Goal: Task Accomplishment & Management: Use online tool/utility

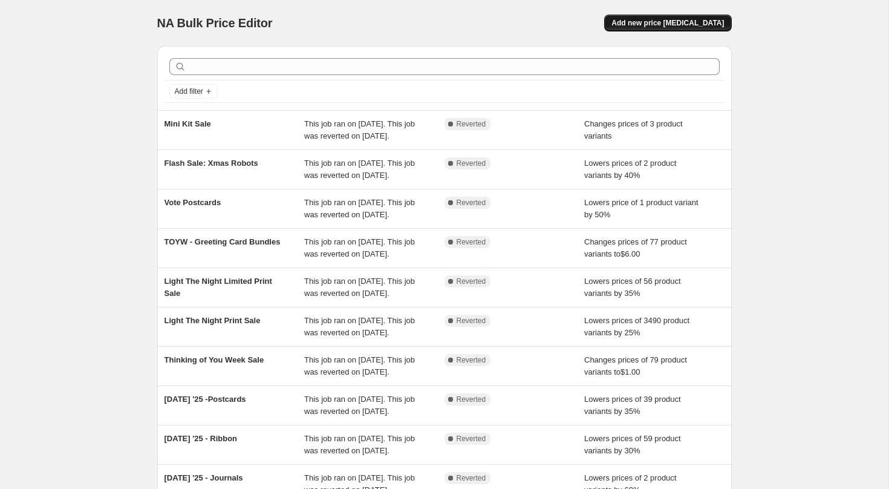
click at [692, 21] on span "Add new price [MEDICAL_DATA]" at bounding box center [667, 23] width 112 height 10
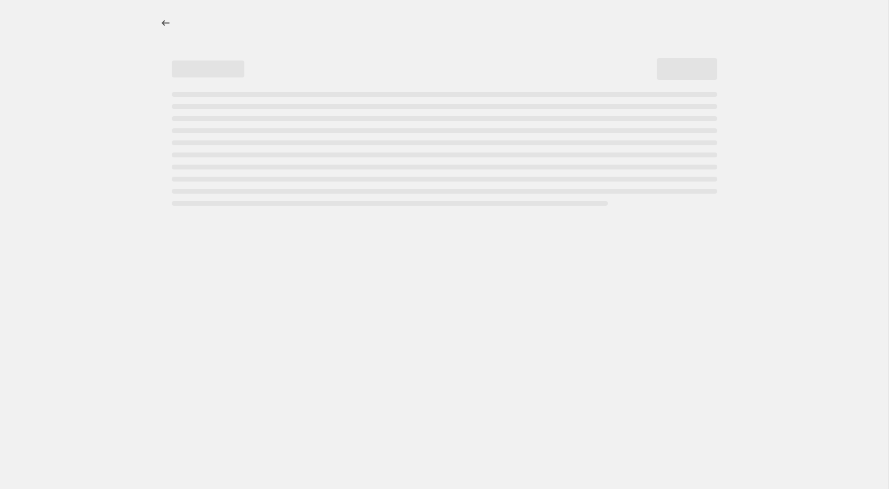
select select "percentage"
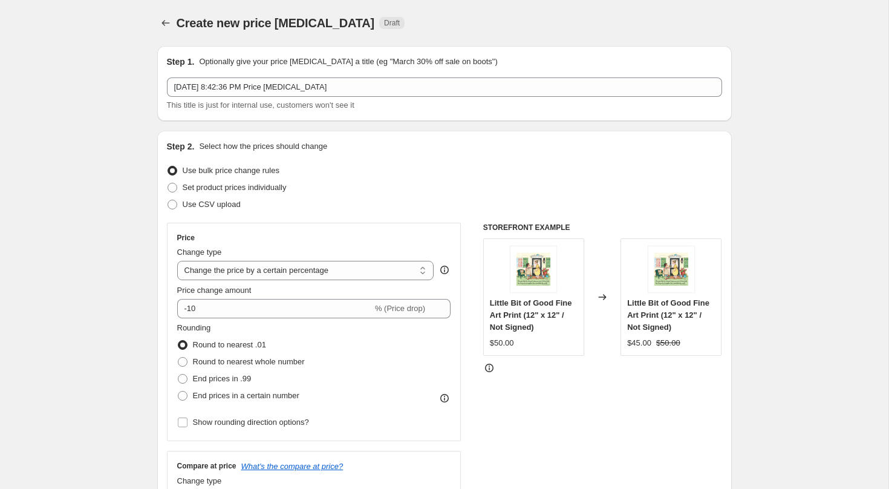
click at [308, 97] on div "[DATE] 8:42:36 PM Price [MEDICAL_DATA] This title is just for internal use, cus…" at bounding box center [444, 94] width 555 height 34
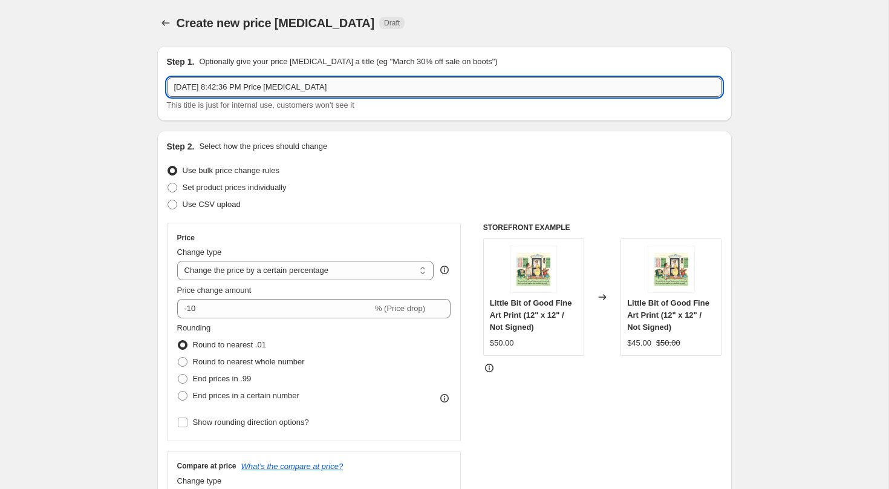
click at [309, 90] on input "[DATE] 8:42:36 PM Price [MEDICAL_DATA]" at bounding box center [444, 86] width 555 height 19
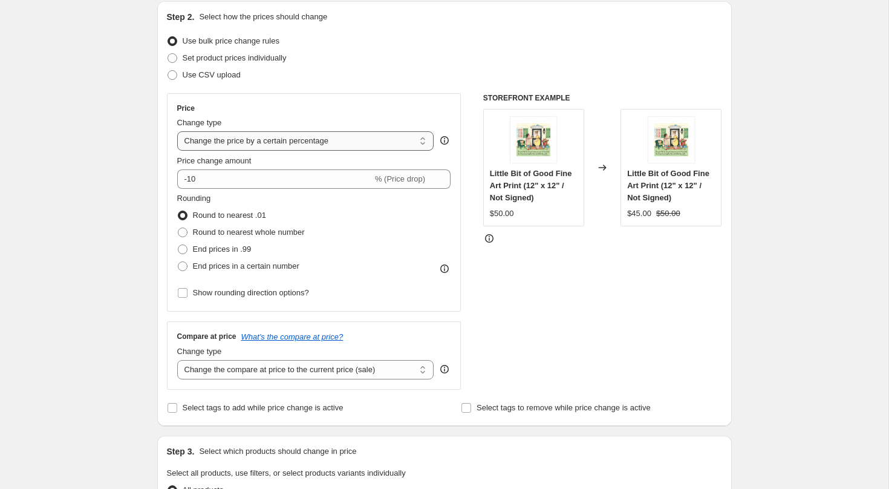
scroll to position [164, 0]
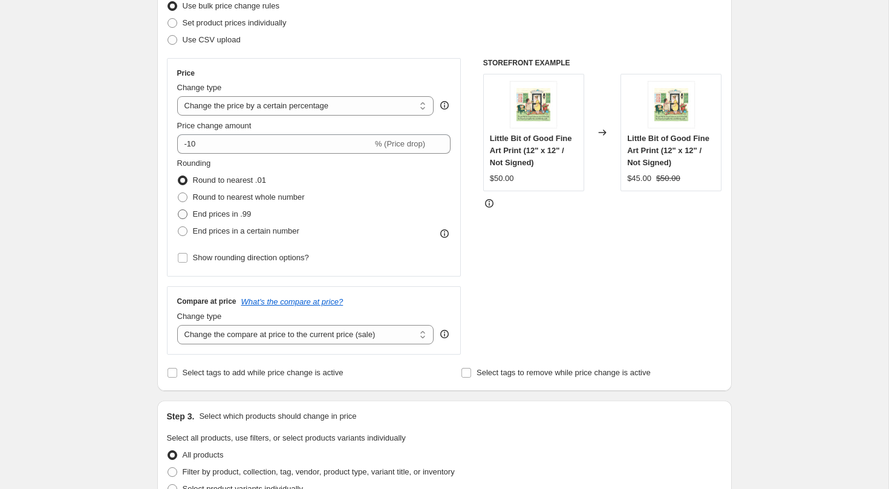
type input "[PERSON_NAME] Bday - Prints"
click at [234, 213] on span "End prices in .99" at bounding box center [222, 213] width 59 height 9
click at [178, 210] on input "End prices in .99" at bounding box center [178, 209] width 1 height 1
radio input "true"
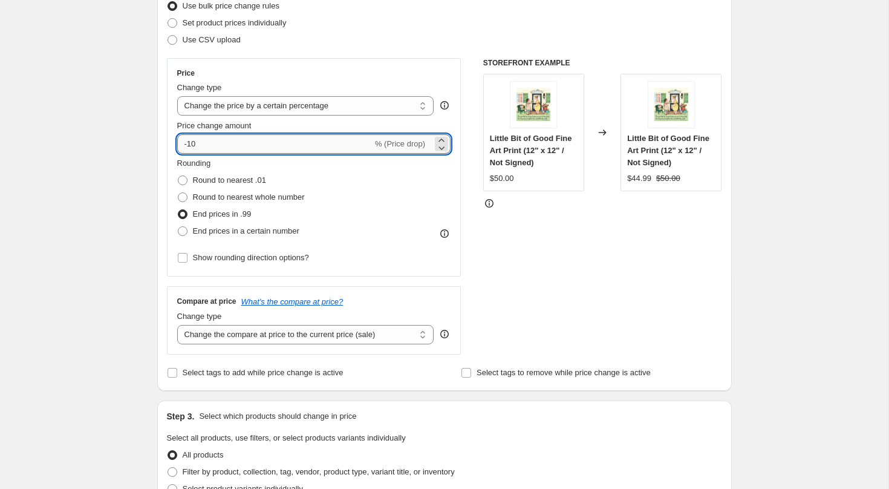
click at [228, 146] on input "-10" at bounding box center [274, 143] width 195 height 19
type input "-1"
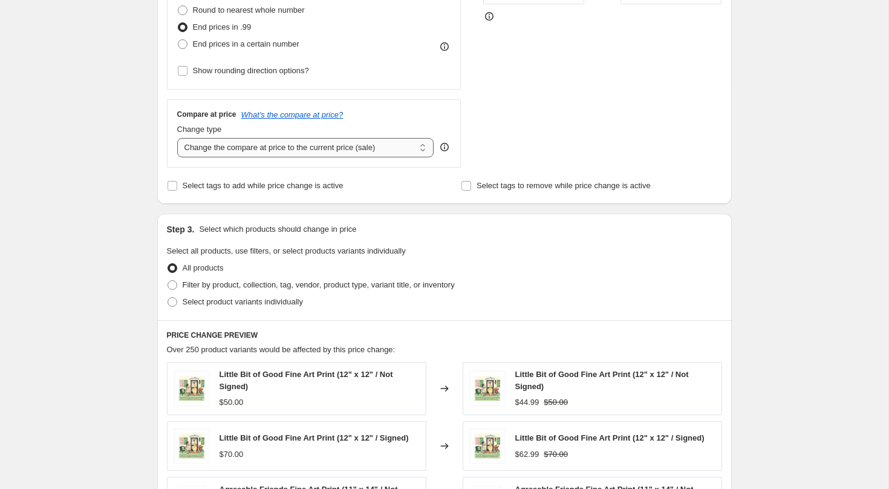
scroll to position [498, 0]
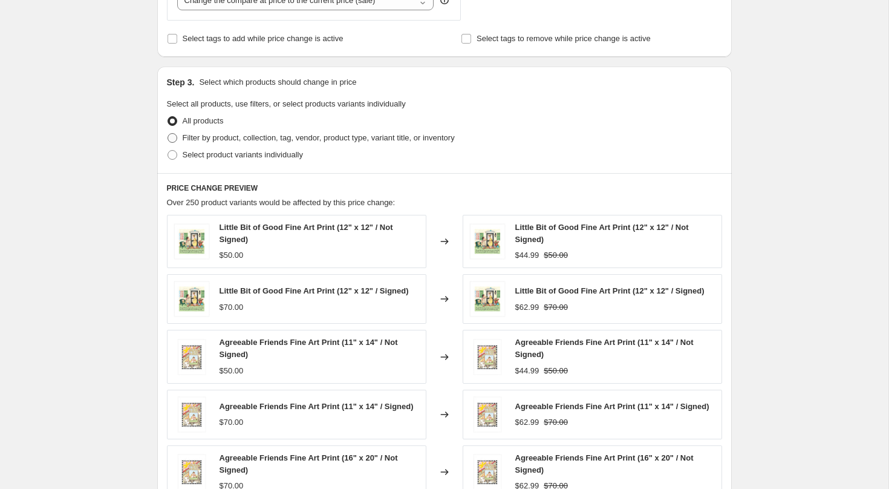
type input "-32"
click at [279, 138] on span "Filter by product, collection, tag, vendor, product type, variant title, or inv…" at bounding box center [319, 137] width 272 height 9
click at [168, 134] on input "Filter by product, collection, tag, vendor, product type, variant title, or inv…" at bounding box center [168, 133] width 1 height 1
radio input "true"
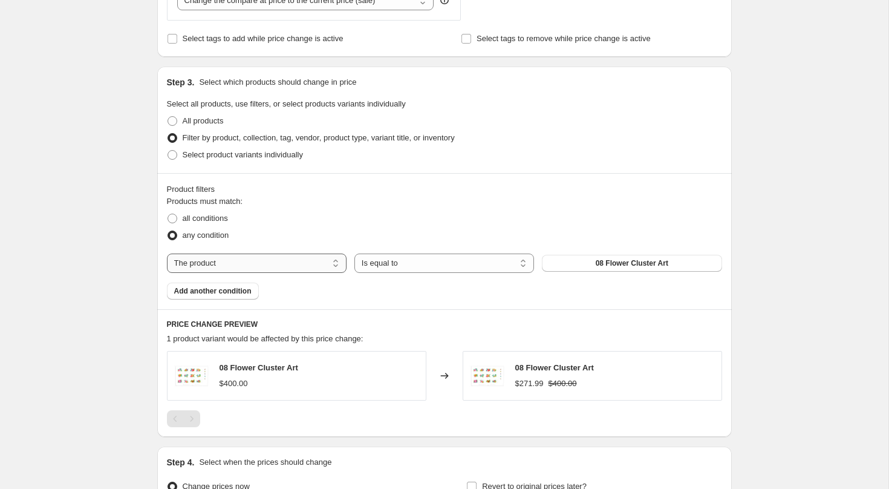
click at [310, 259] on select "The product The product's collection The product's tag The product's vendor The…" at bounding box center [257, 262] width 180 height 19
select select "tag"
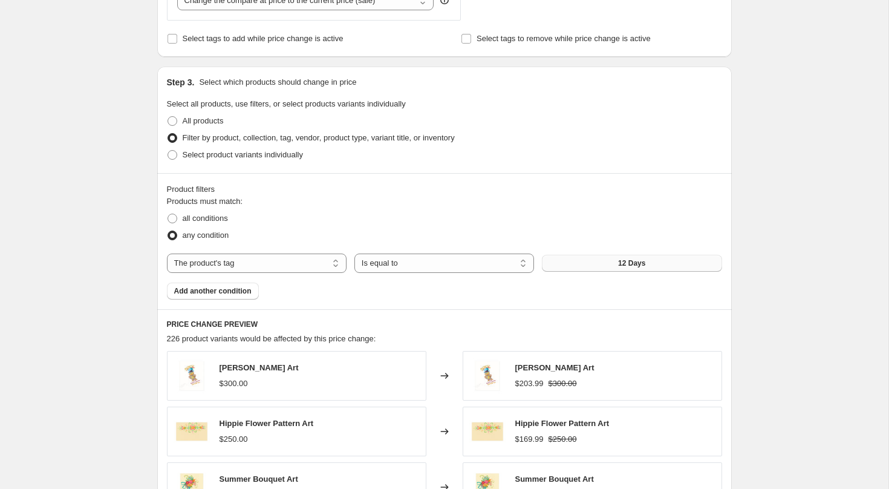
click at [613, 262] on button "12 Days" at bounding box center [632, 263] width 180 height 17
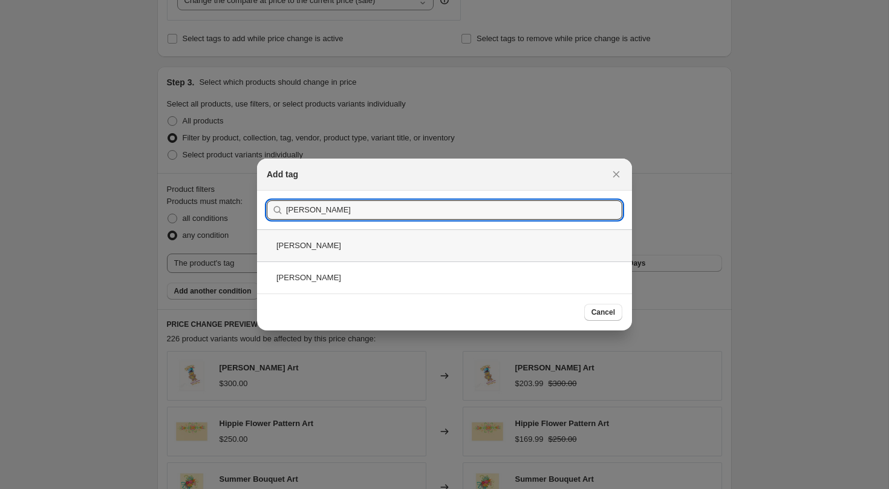
type input "[PERSON_NAME]"
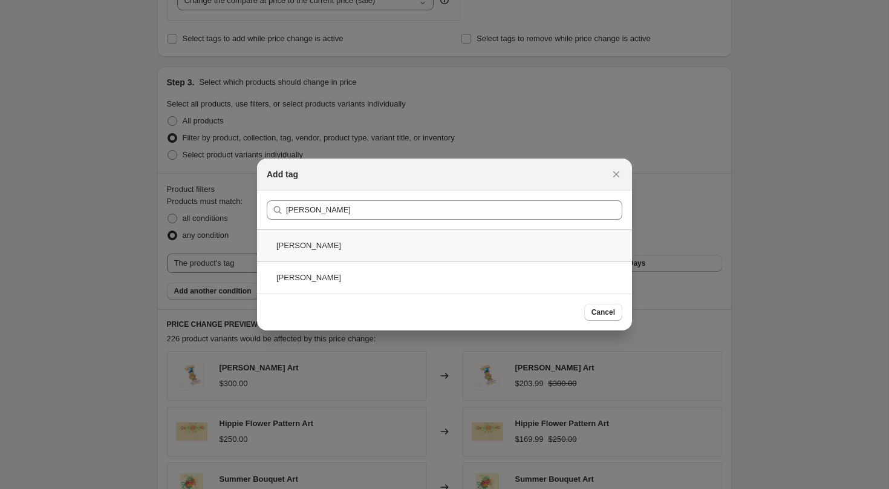
click at [512, 243] on div "[PERSON_NAME]" at bounding box center [444, 245] width 375 height 32
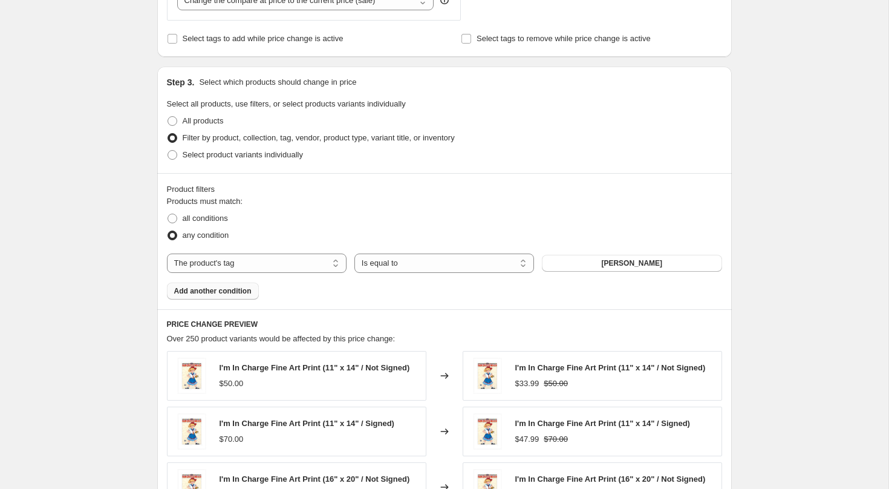
click at [221, 286] on span "Add another condition" at bounding box center [212, 291] width 77 height 10
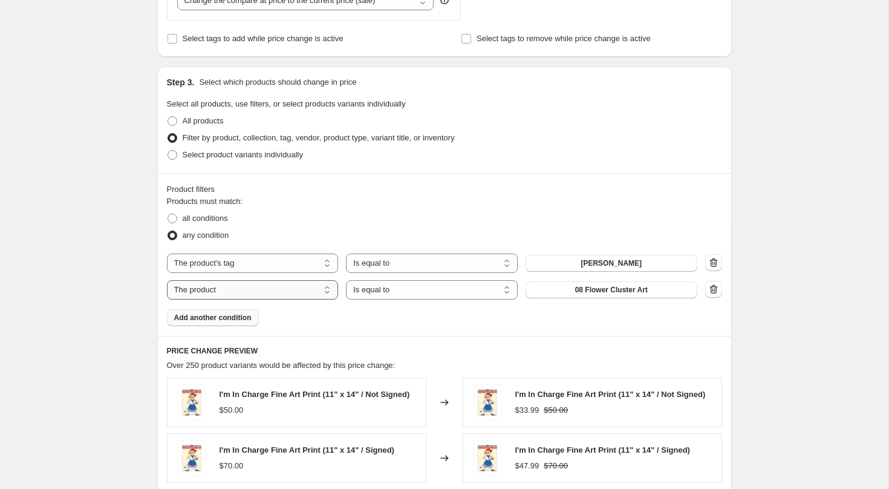
click at [224, 291] on select "The product The product's collection The product's tag The product's vendor The…" at bounding box center [253, 289] width 172 height 19
select select "product_type"
click at [590, 291] on button "Apron" at bounding box center [612, 289] width 172 height 17
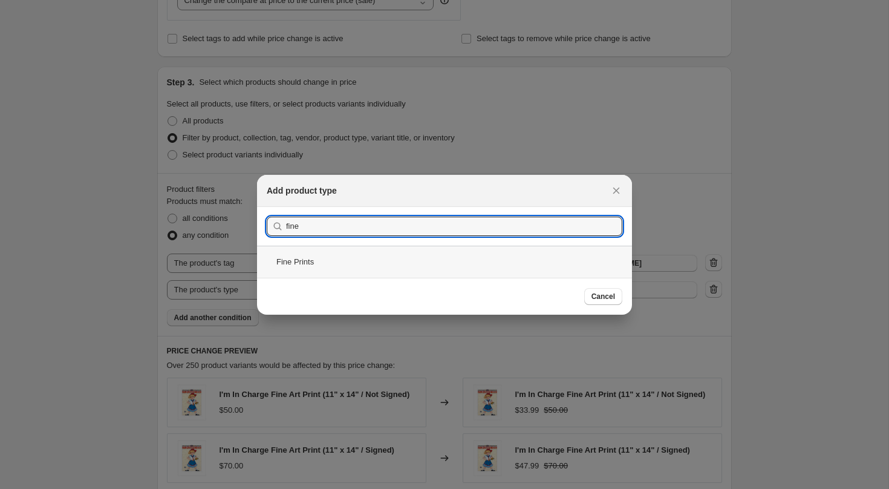
type input "fine"
click at [467, 266] on div "Fine Prints" at bounding box center [444, 262] width 375 height 32
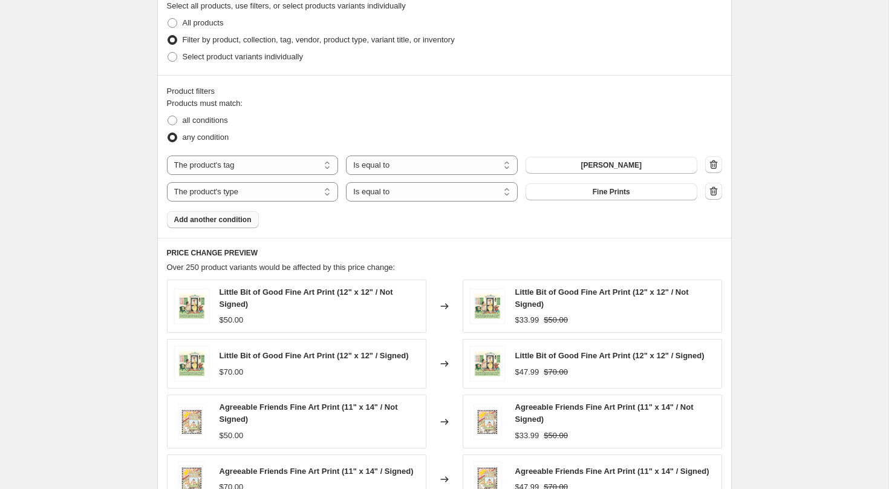
scroll to position [597, 0]
click at [205, 122] on span "all conditions" at bounding box center [205, 119] width 45 height 9
click at [168, 116] on input "all conditions" at bounding box center [168, 115] width 1 height 1
radio input "true"
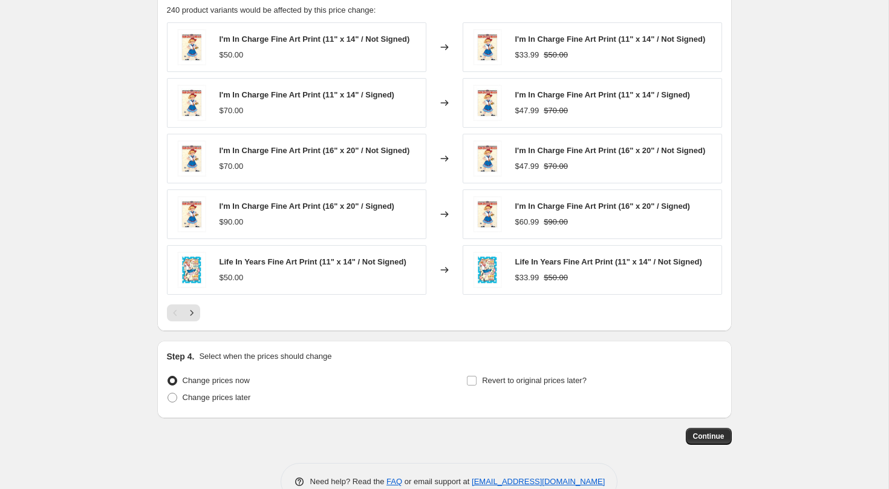
scroll to position [883, 0]
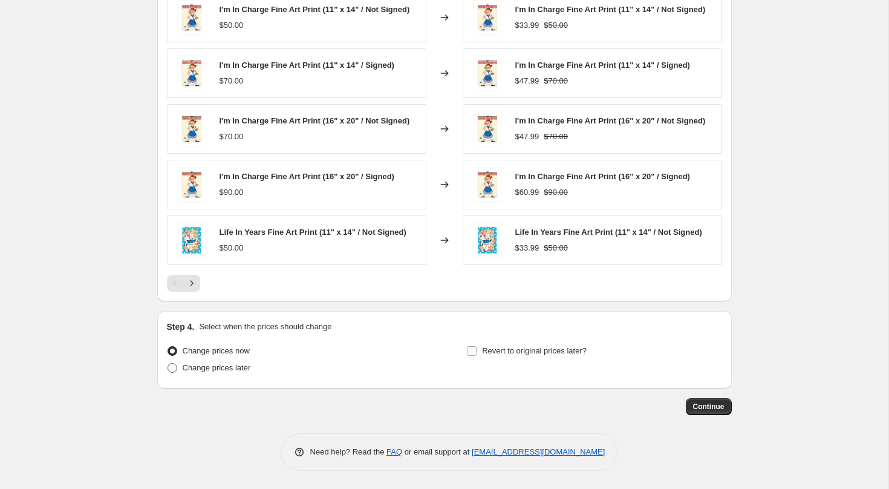
click at [240, 368] on span "Change prices later" at bounding box center [217, 367] width 68 height 9
click at [168, 363] on input "Change prices later" at bounding box center [168, 363] width 1 height 1
radio input "true"
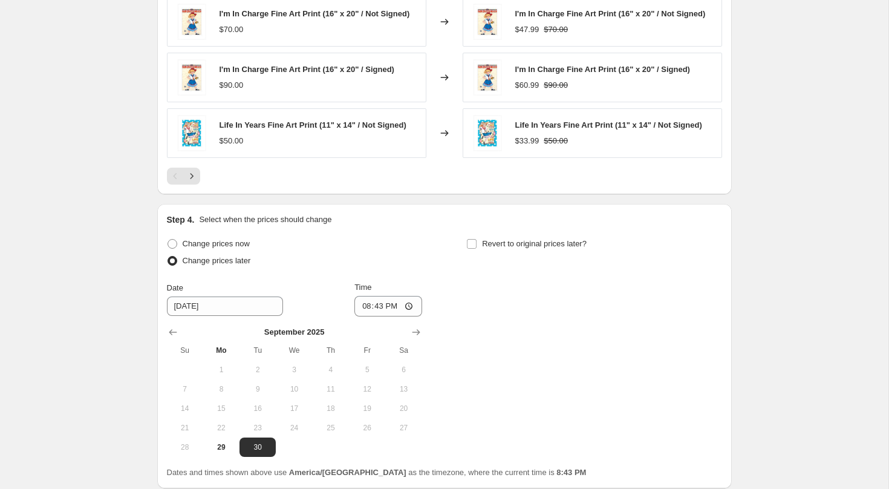
scroll to position [1006, 0]
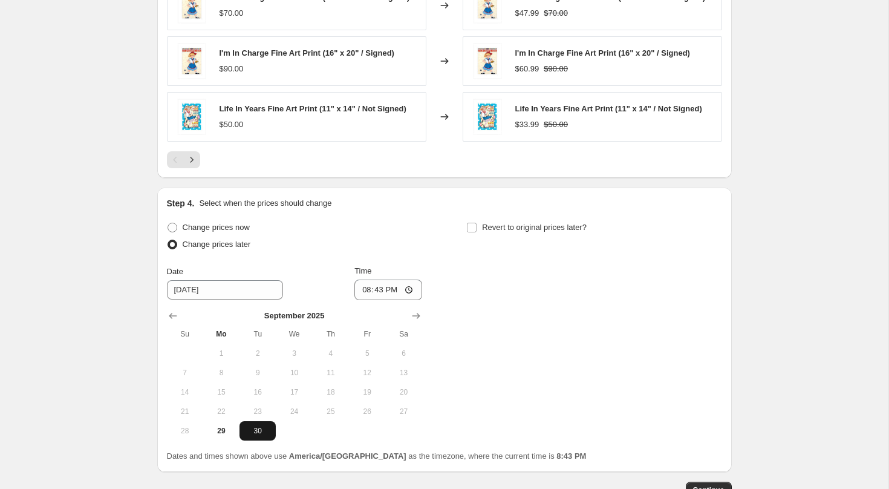
click at [258, 427] on span "30" at bounding box center [257, 431] width 27 height 10
click at [362, 292] on input "20:43" at bounding box center [388, 289] width 68 height 21
type input "00:00"
click at [560, 231] on span "Revert to original prices later?" at bounding box center [534, 227] width 105 height 9
click at [477, 231] on input "Revert to original prices later?" at bounding box center [472, 228] width 10 height 10
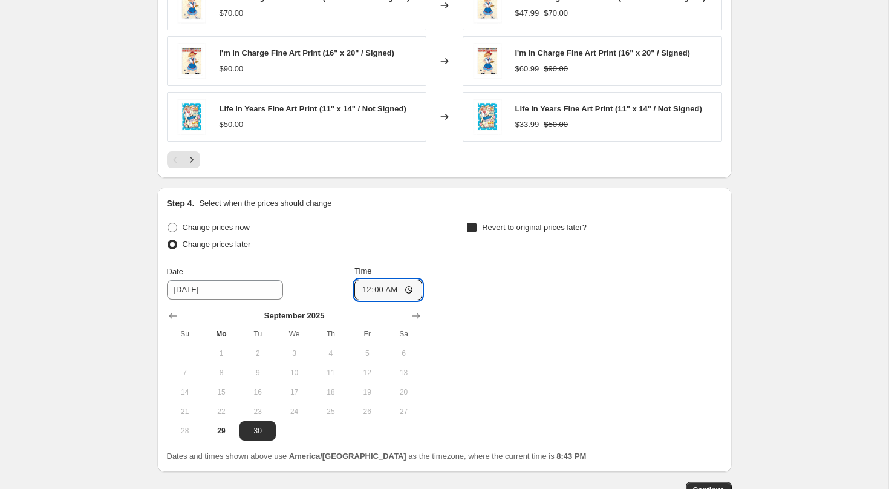
checkbox input "true"
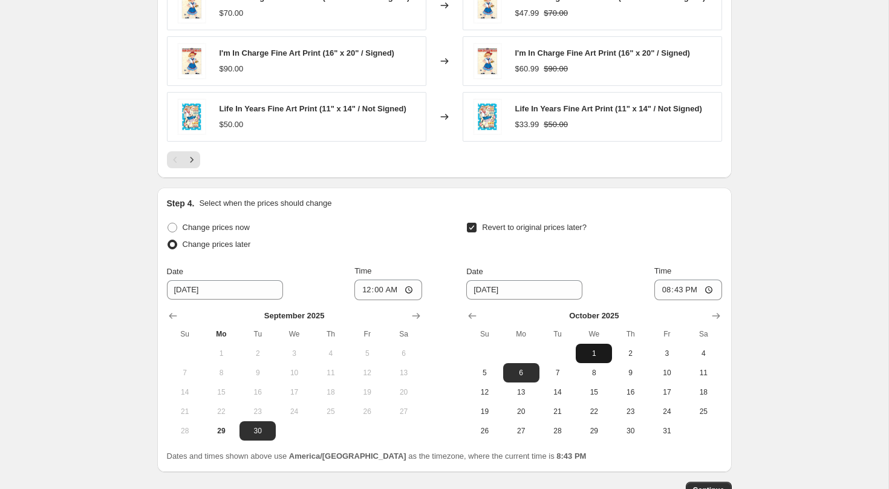
click at [589, 355] on span "1" at bounding box center [594, 353] width 27 height 10
type input "[DATE]"
click at [657, 291] on input "20:43" at bounding box center [688, 289] width 68 height 21
type input "03:00"
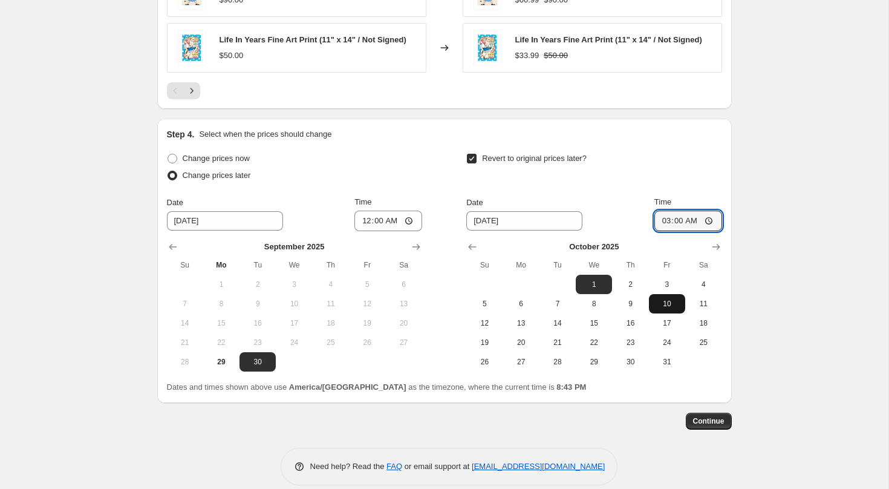
scroll to position [1090, 0]
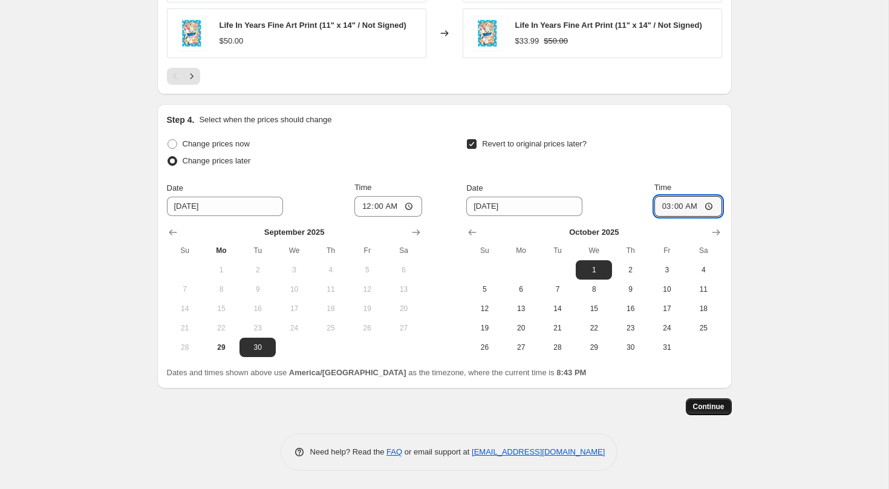
click at [711, 408] on span "Continue" at bounding box center [708, 407] width 31 height 10
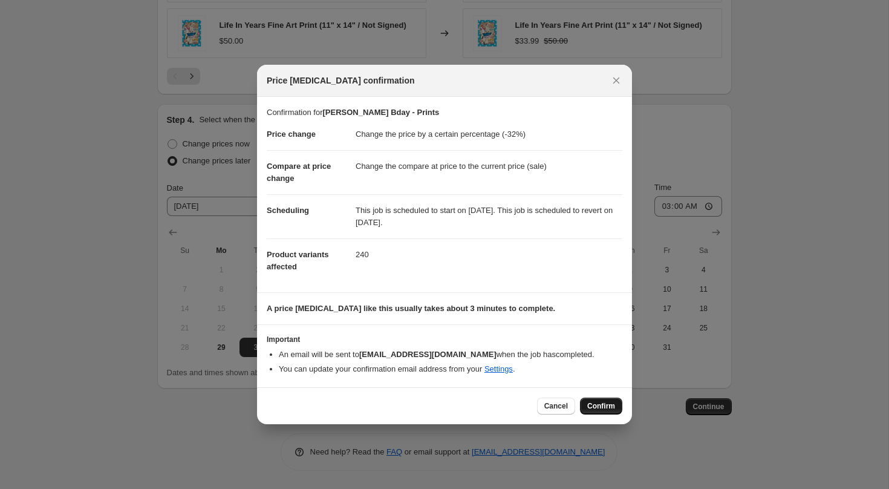
click at [602, 406] on span "Confirm" at bounding box center [601, 406] width 28 height 10
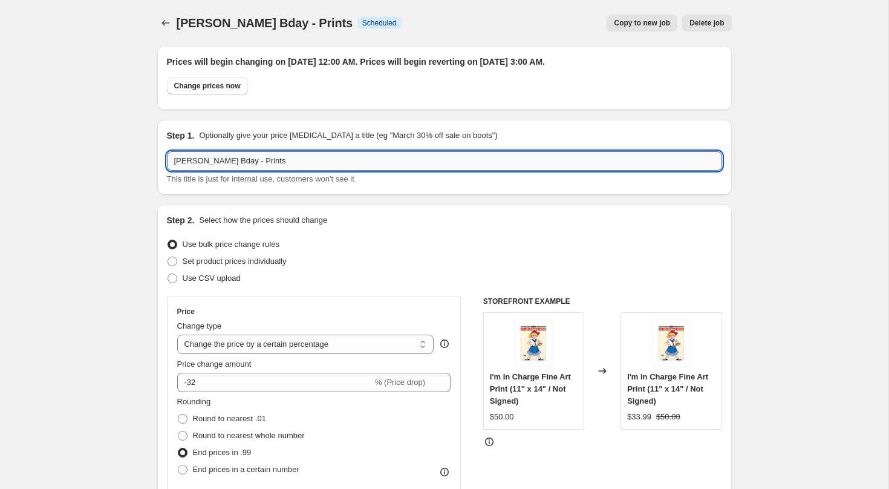
click at [265, 155] on input "[PERSON_NAME] Bday - Prints" at bounding box center [444, 160] width 555 height 19
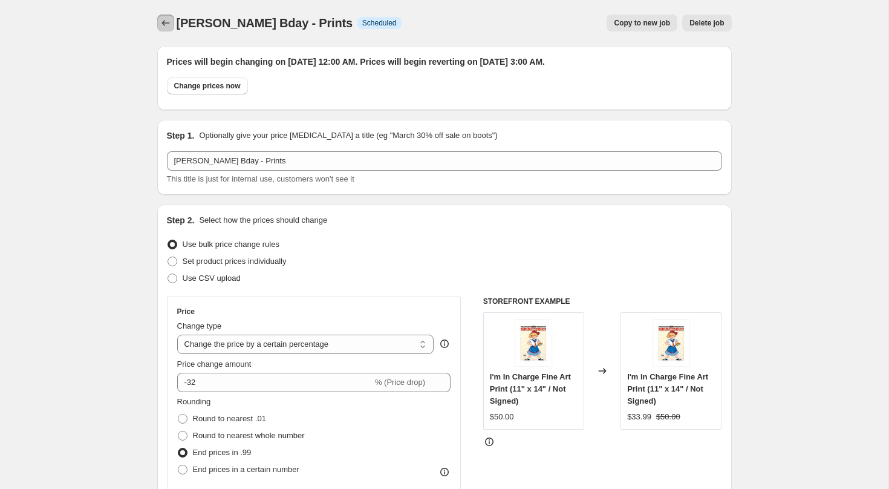
click at [166, 25] on icon "Price change jobs" at bounding box center [166, 23] width 12 height 12
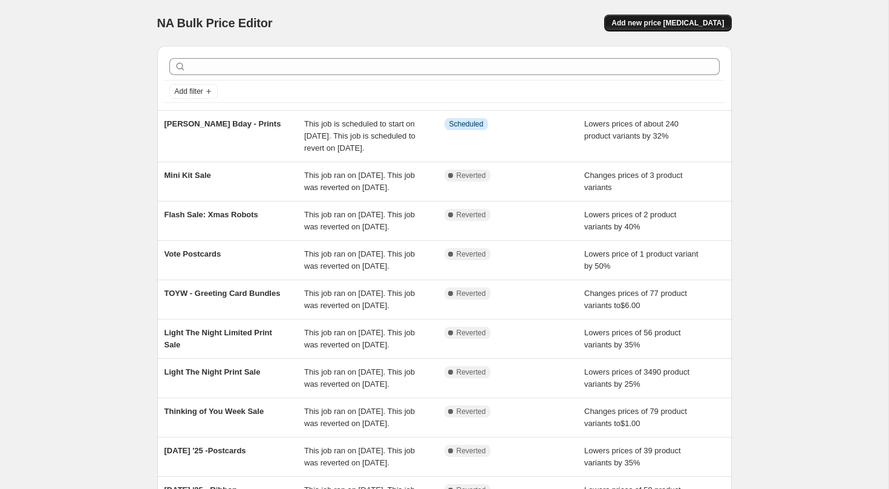
click at [659, 23] on span "Add new price [MEDICAL_DATA]" at bounding box center [667, 23] width 112 height 10
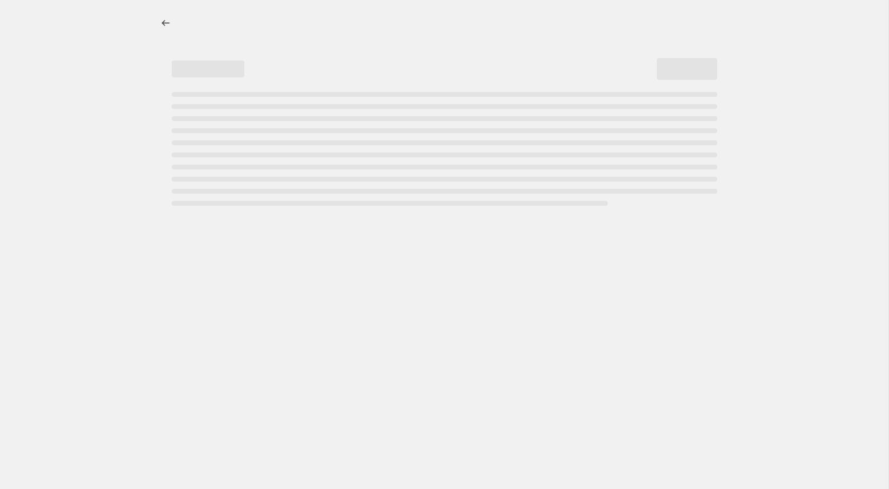
select select "percentage"
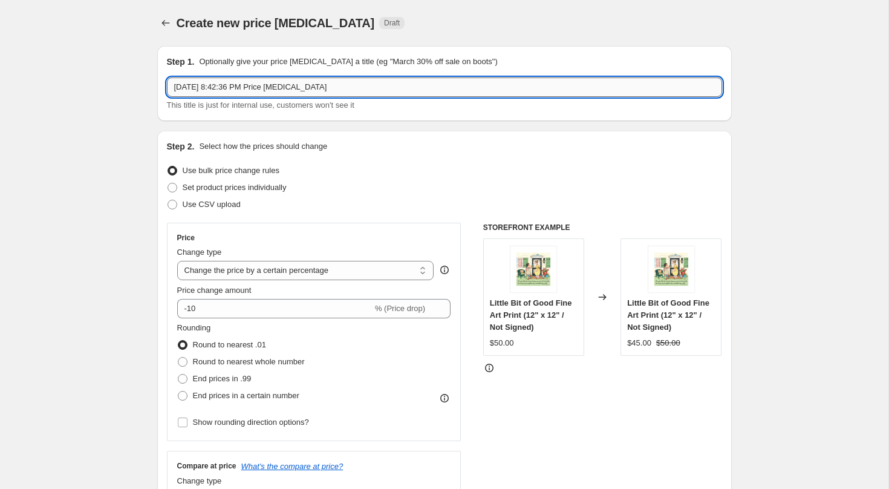
click at [210, 92] on input "[DATE] 8:42:36 PM Price [MEDICAL_DATA]" at bounding box center [444, 86] width 555 height 19
paste input "[PERSON_NAME] Bday - Prints"
click at [237, 88] on input "[PERSON_NAME] Bday - Prints" at bounding box center [444, 86] width 555 height 19
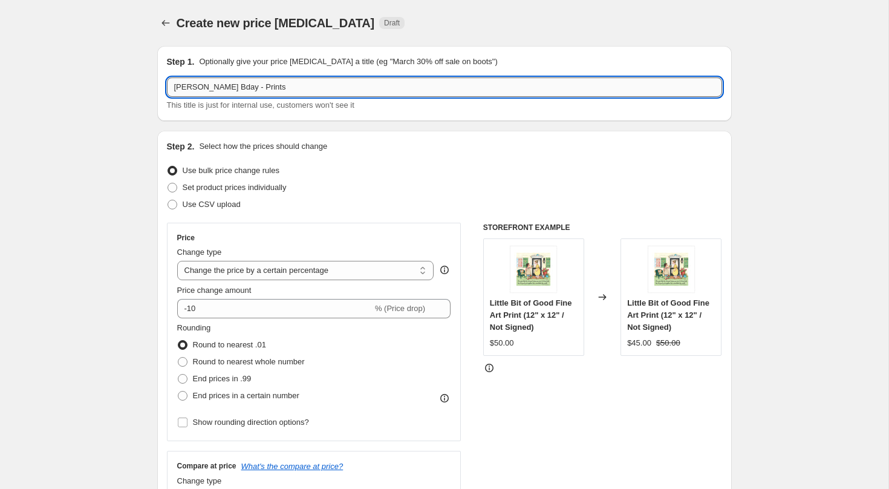
click at [246, 85] on input "[PERSON_NAME] Bday - Prints" at bounding box center [444, 86] width 555 height 19
type input "[PERSON_NAME] Bday - Bday Prints"
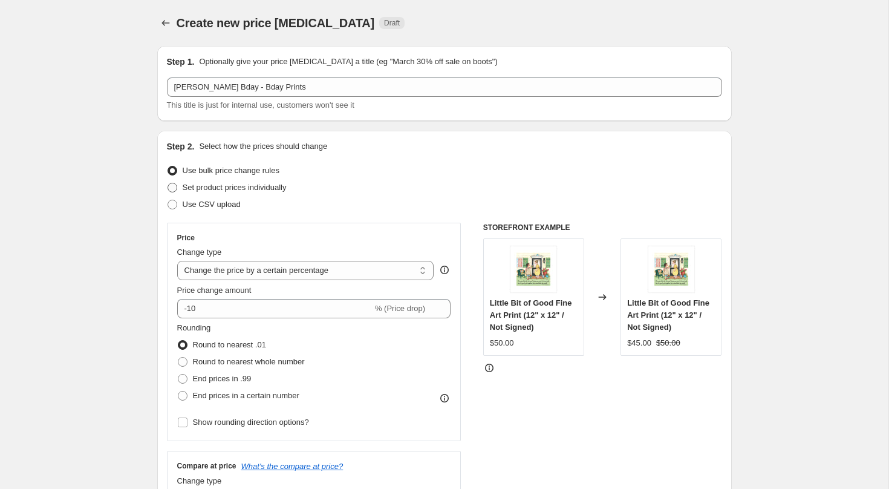
click at [210, 189] on span "Set product prices individually" at bounding box center [235, 187] width 104 height 9
click at [168, 183] on input "Set product prices individually" at bounding box center [168, 183] width 1 height 1
radio input "true"
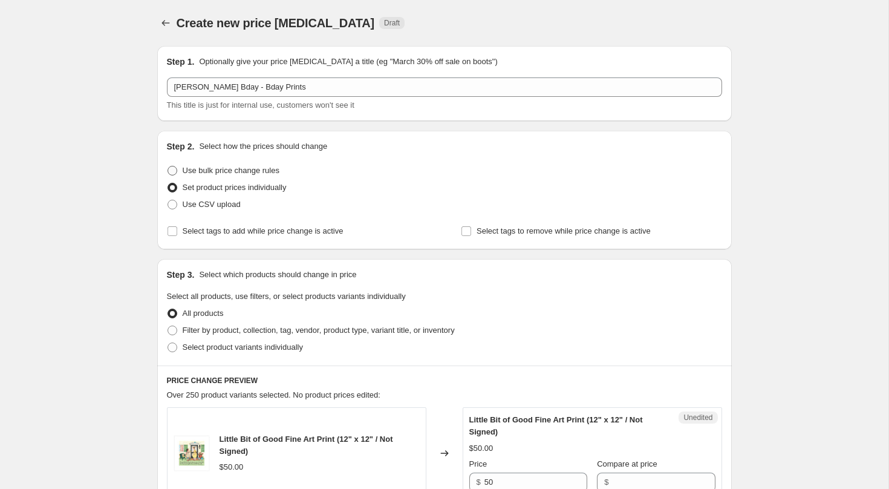
click at [206, 171] on span "Use bulk price change rules" at bounding box center [231, 170] width 97 height 9
click at [168, 166] on input "Use bulk price change rules" at bounding box center [168, 166] width 1 height 1
radio input "true"
select select "percentage"
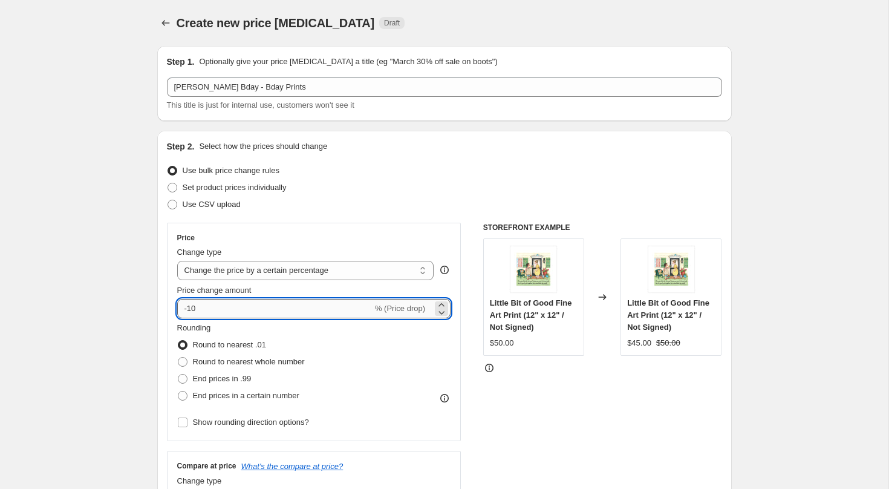
click at [215, 306] on input "-10" at bounding box center [274, 308] width 195 height 19
type input "-1"
type input "-32"
click at [244, 380] on span "End prices in .99" at bounding box center [222, 378] width 59 height 9
click at [178, 374] on input "End prices in .99" at bounding box center [178, 374] width 1 height 1
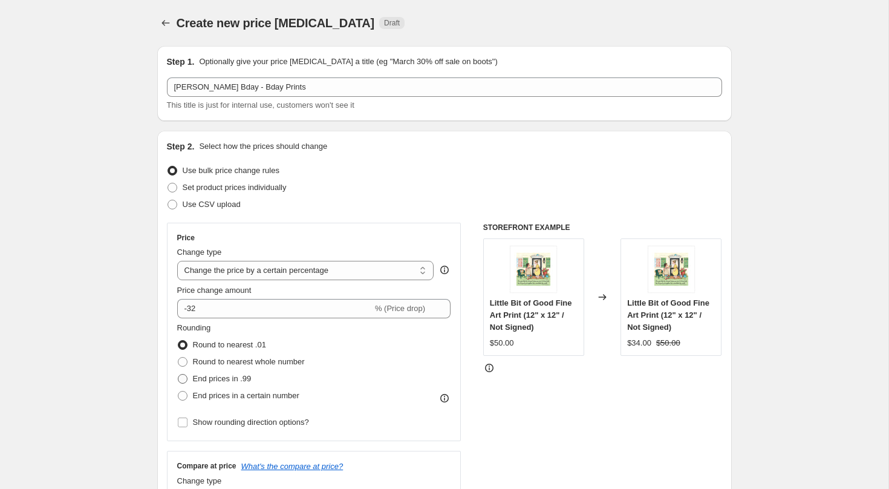
radio input "true"
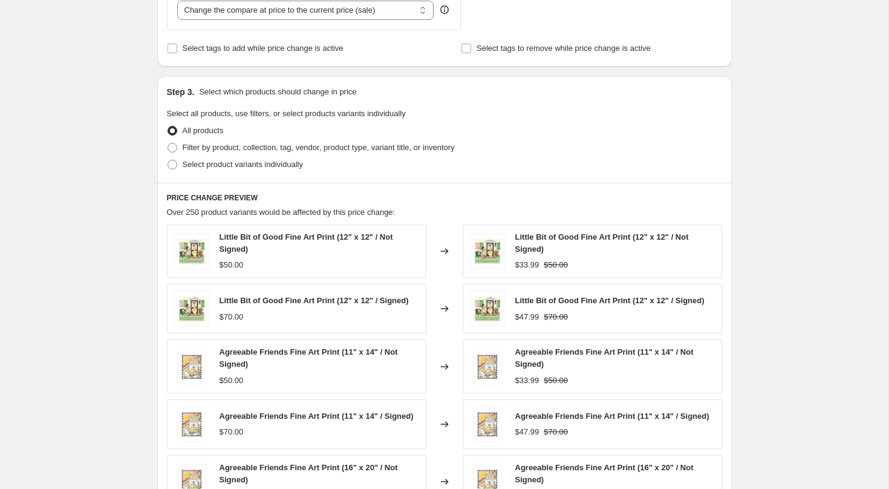
scroll to position [498, 0]
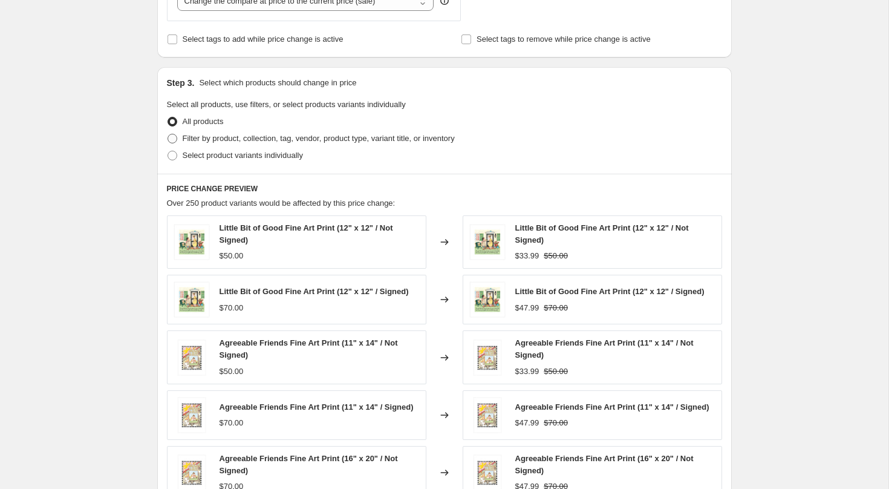
click at [312, 138] on span "Filter by product, collection, tag, vendor, product type, variant title, or inv…" at bounding box center [319, 138] width 272 height 9
click at [168, 134] on input "Filter by product, collection, tag, vendor, product type, variant title, or inv…" at bounding box center [168, 134] width 1 height 1
radio input "true"
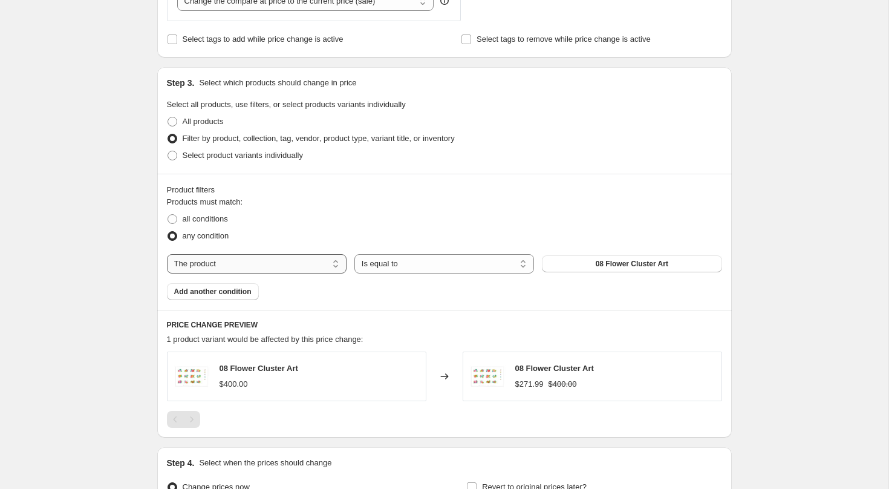
click at [299, 266] on select "The product The product's collection The product's tag The product's vendor The…" at bounding box center [257, 263] width 180 height 19
select select "tag"
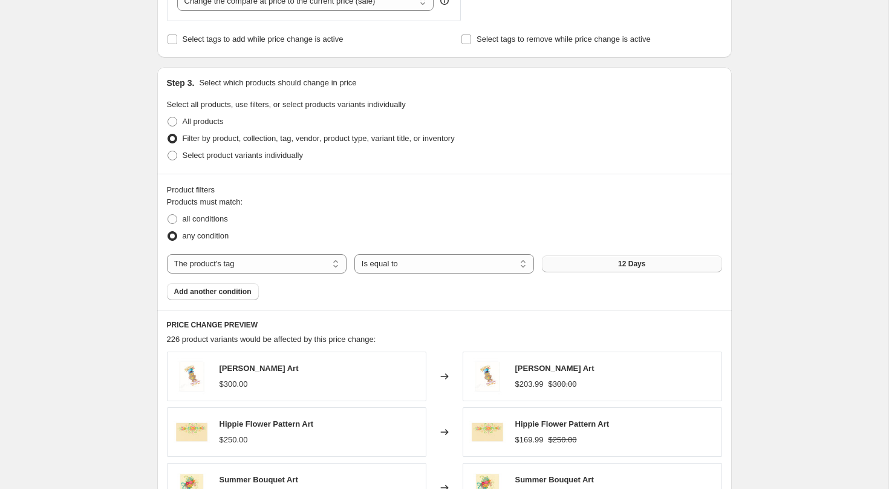
click at [602, 267] on button "12 Days" at bounding box center [632, 263] width 180 height 17
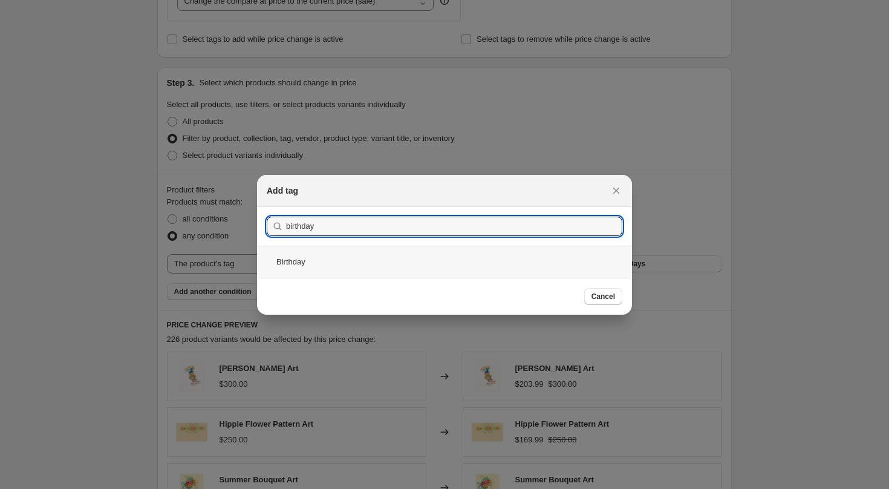
type input "birthday"
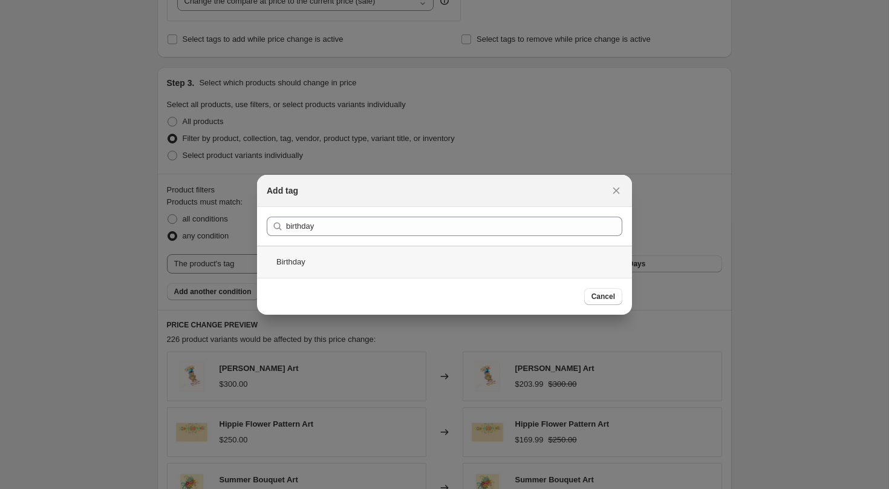
click at [334, 255] on div "Birthday" at bounding box center [444, 262] width 375 height 32
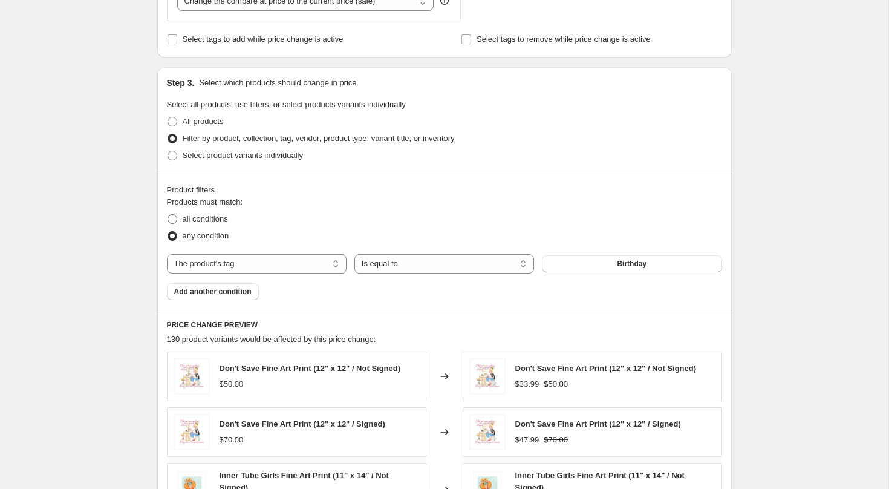
click at [195, 215] on span "all conditions" at bounding box center [205, 218] width 45 height 9
click at [168, 215] on input "all conditions" at bounding box center [168, 214] width 1 height 1
radio input "true"
click at [223, 293] on span "Add another condition" at bounding box center [212, 292] width 77 height 10
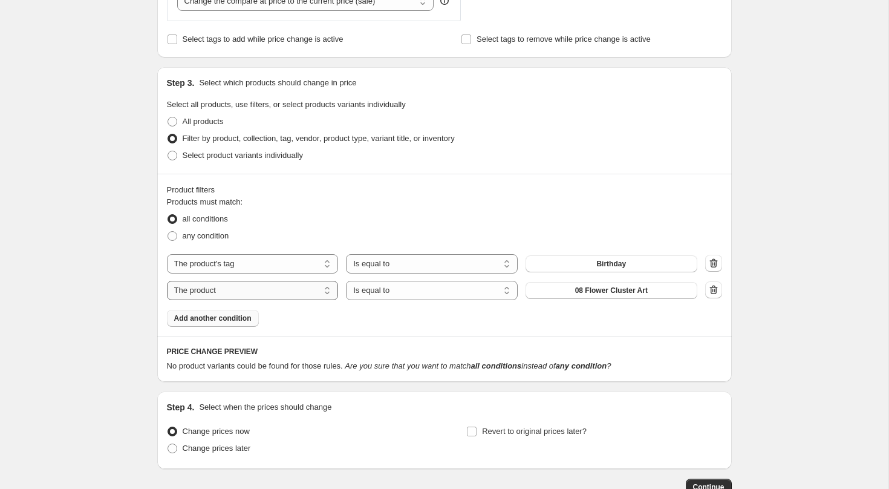
click at [231, 291] on select "The product The product's collection The product's tag The product's vendor The…" at bounding box center [253, 290] width 172 height 19
select select "product_type"
click at [617, 293] on span "Apron" at bounding box center [611, 290] width 21 height 10
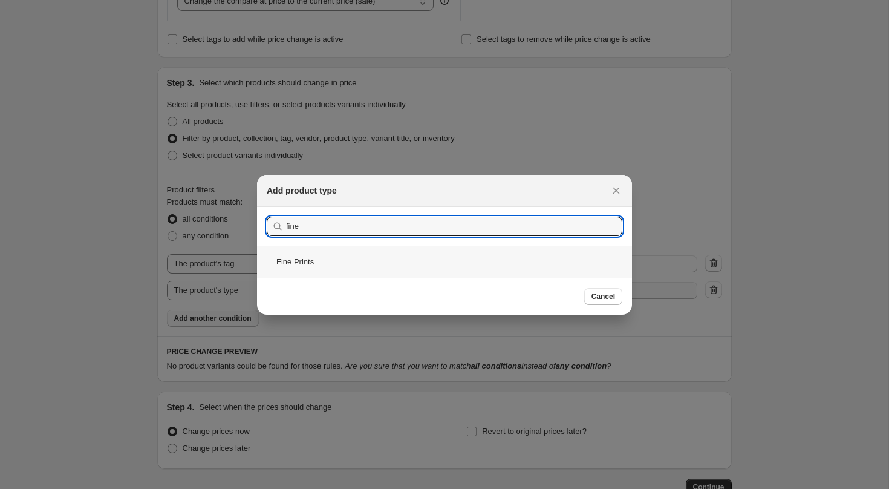
type input "fine"
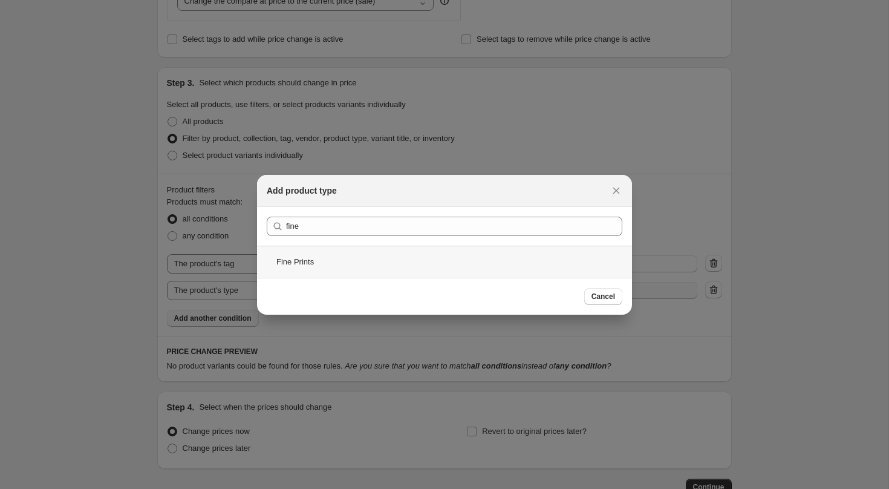
click at [391, 258] on div "Fine Prints" at bounding box center [444, 262] width 375 height 32
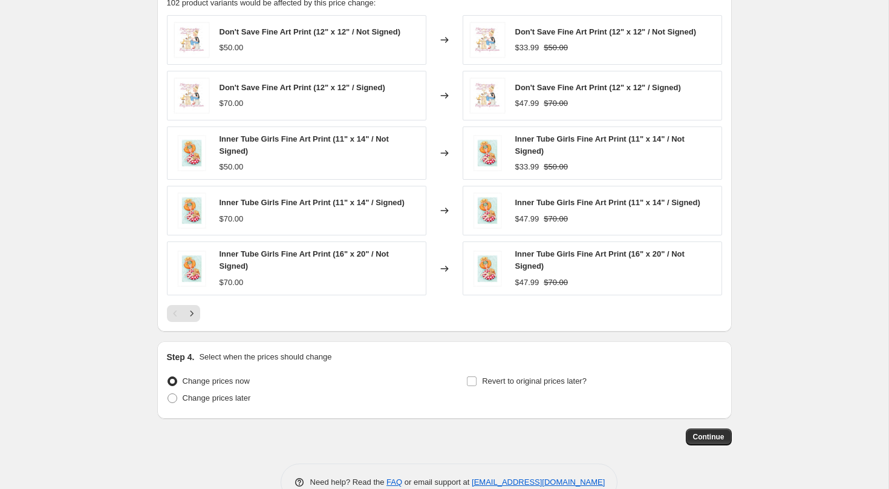
scroll to position [891, 0]
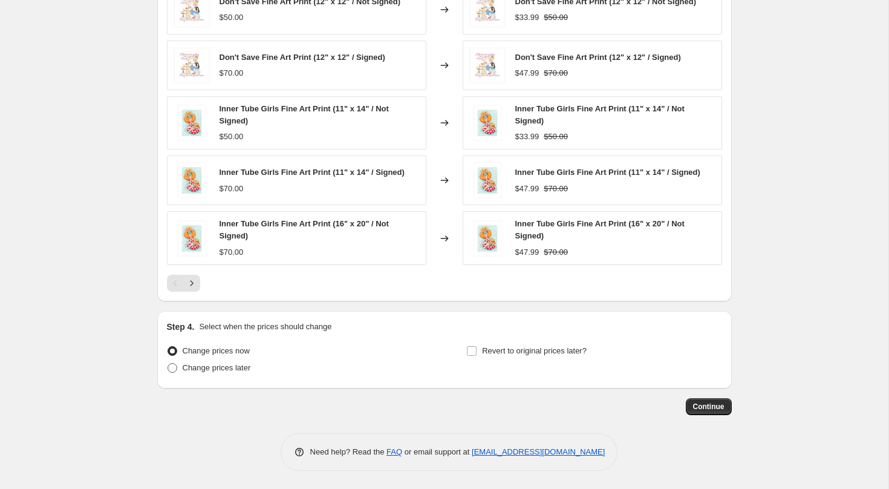
click at [239, 368] on span "Change prices later" at bounding box center [217, 367] width 68 height 9
click at [168, 363] on input "Change prices later" at bounding box center [168, 363] width 1 height 1
radio input "true"
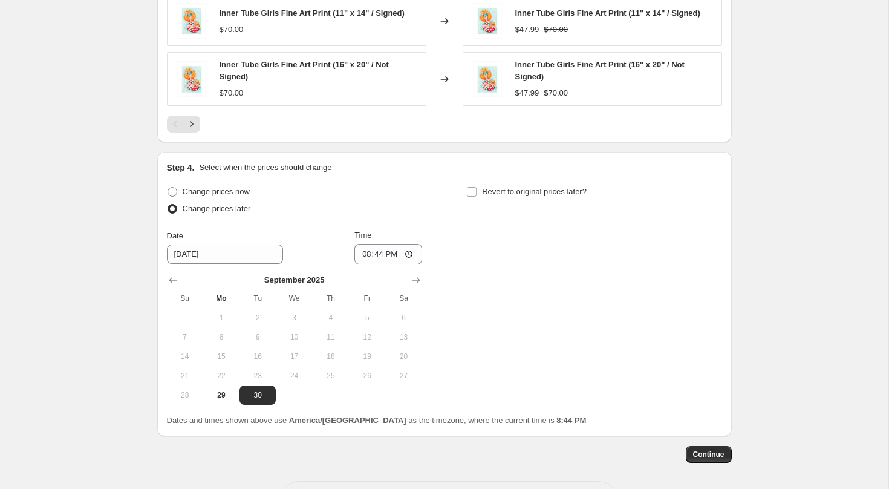
scroll to position [1078, 0]
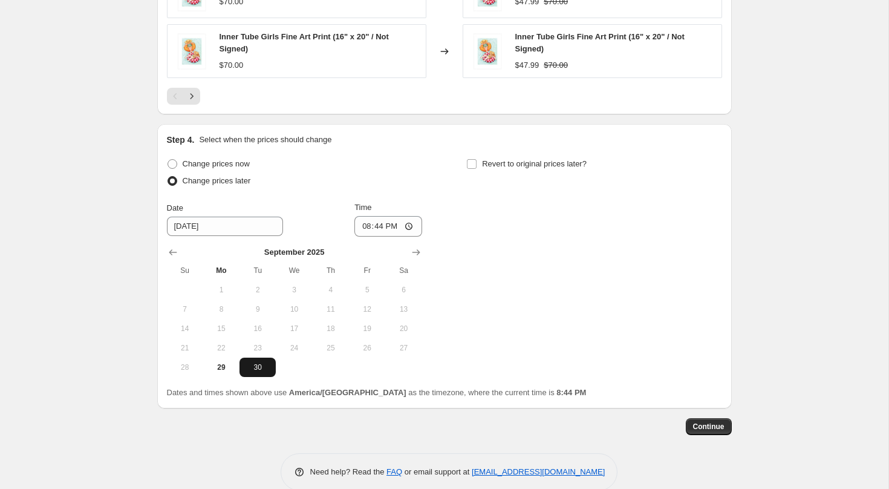
click at [258, 368] on span "30" at bounding box center [257, 367] width 27 height 10
click at [361, 225] on input "20:44" at bounding box center [388, 226] width 68 height 21
type input "00:00"
click at [506, 162] on span "Revert to original prices later?" at bounding box center [534, 163] width 105 height 9
click at [477, 162] on input "Revert to original prices later?" at bounding box center [472, 164] width 10 height 10
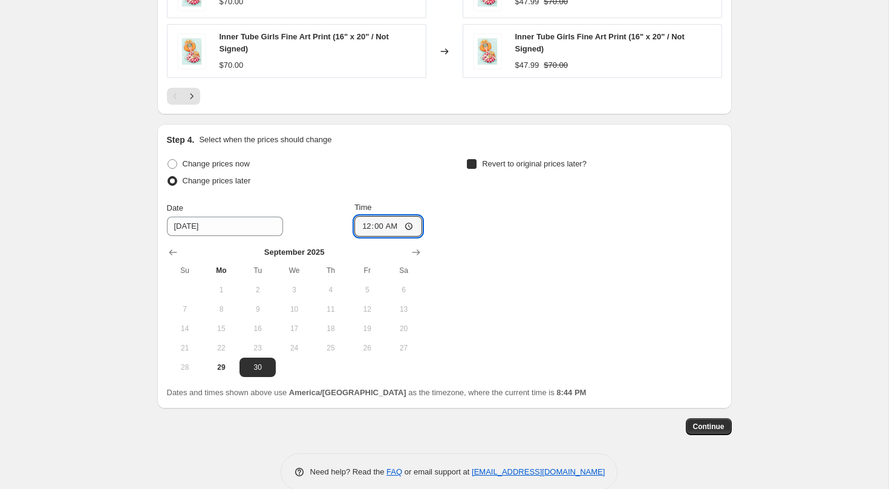
checkbox input "true"
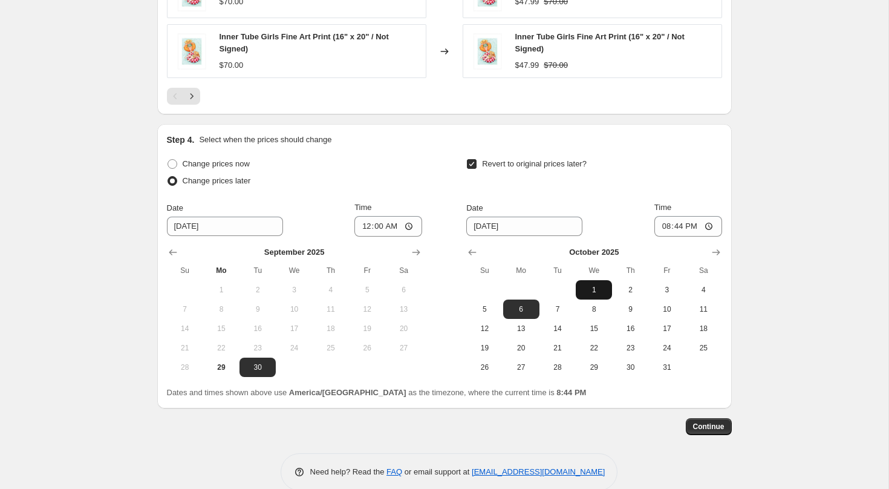
click at [596, 285] on span "1" at bounding box center [594, 290] width 27 height 10
type input "[DATE]"
click at [660, 228] on input "20:44" at bounding box center [688, 226] width 68 height 21
type input "03:00"
click at [716, 422] on button "Continue" at bounding box center [709, 426] width 46 height 17
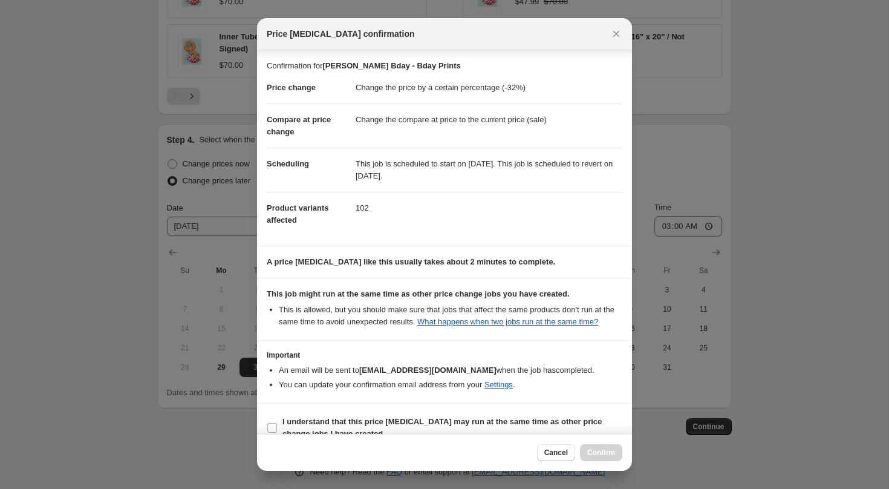
scroll to position [30, 0]
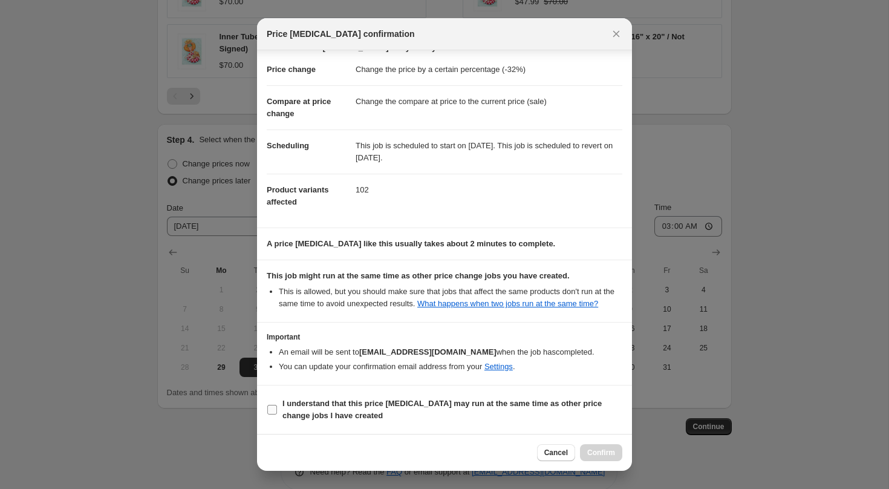
click at [442, 403] on b "I understand that this price [MEDICAL_DATA] may run at the same time as other p…" at bounding box center [441, 409] width 319 height 21
click at [277, 405] on input "I understand that this price [MEDICAL_DATA] may run at the same time as other p…" at bounding box center [272, 410] width 10 height 10
checkbox input "true"
click at [592, 449] on span "Confirm" at bounding box center [601, 453] width 28 height 10
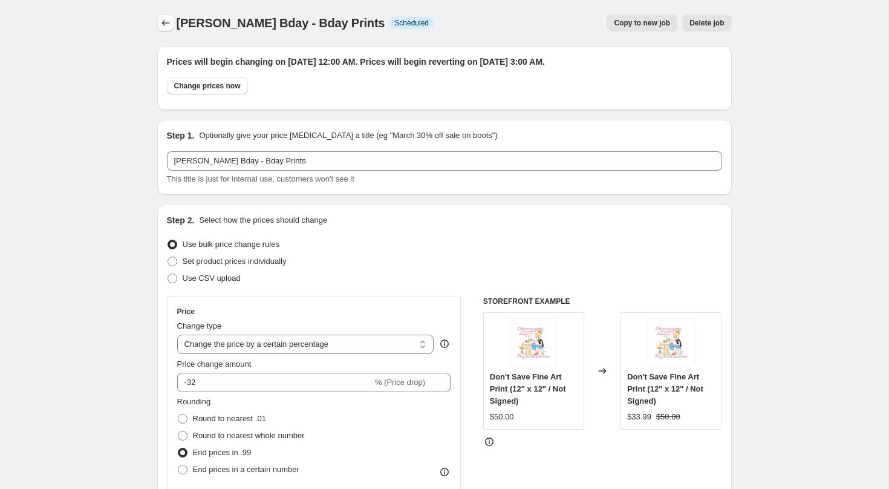
click at [166, 29] on button "Price change jobs" at bounding box center [165, 23] width 17 height 17
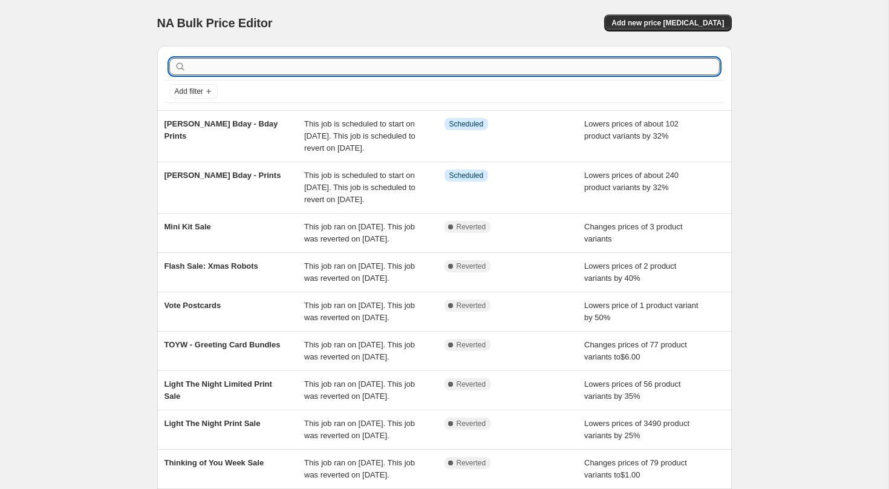
click at [227, 70] on input "text" at bounding box center [454, 66] width 531 height 17
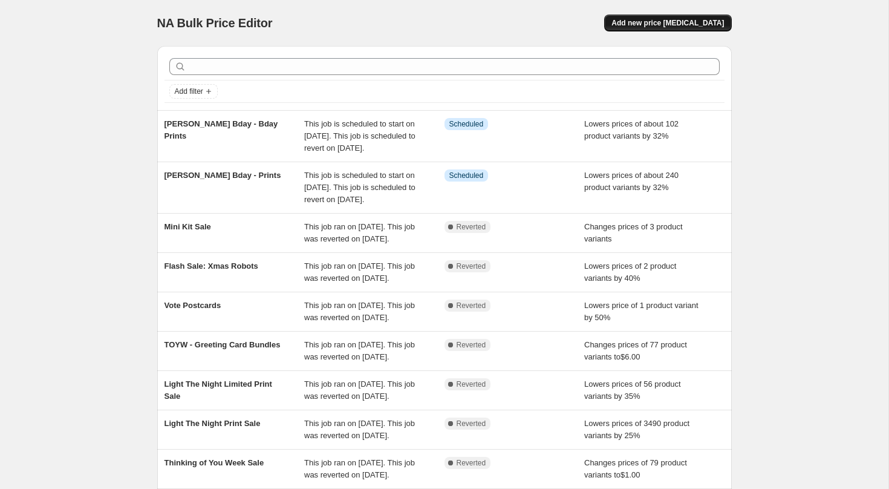
click at [650, 20] on span "Add new price [MEDICAL_DATA]" at bounding box center [667, 23] width 112 height 10
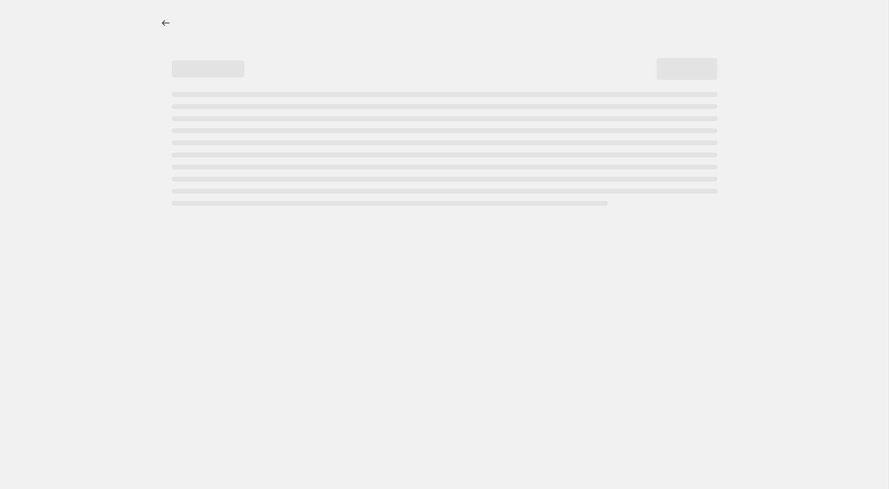
select select "percentage"
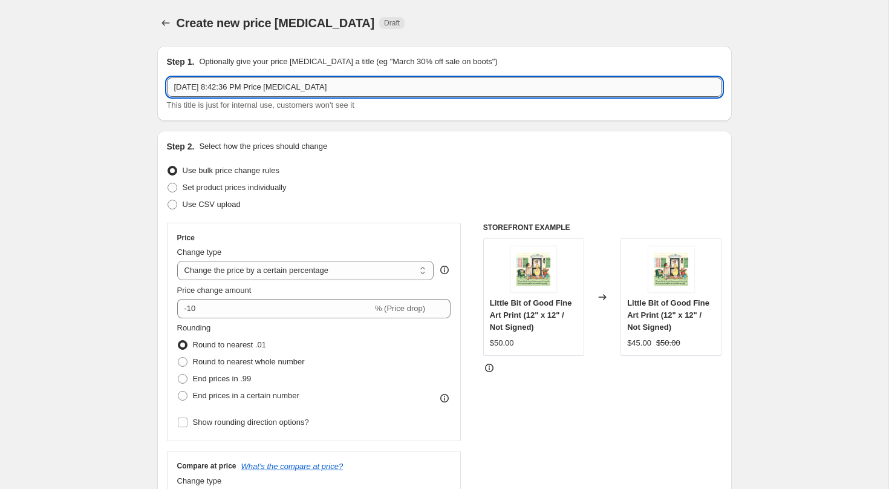
click at [249, 84] on input "[DATE] 8:42:36 PM Price [MEDICAL_DATA]" at bounding box center [444, 86] width 555 height 19
type input "[PERSON_NAME] Bday - Other"
click at [243, 188] on span "Set product prices individually" at bounding box center [235, 187] width 104 height 9
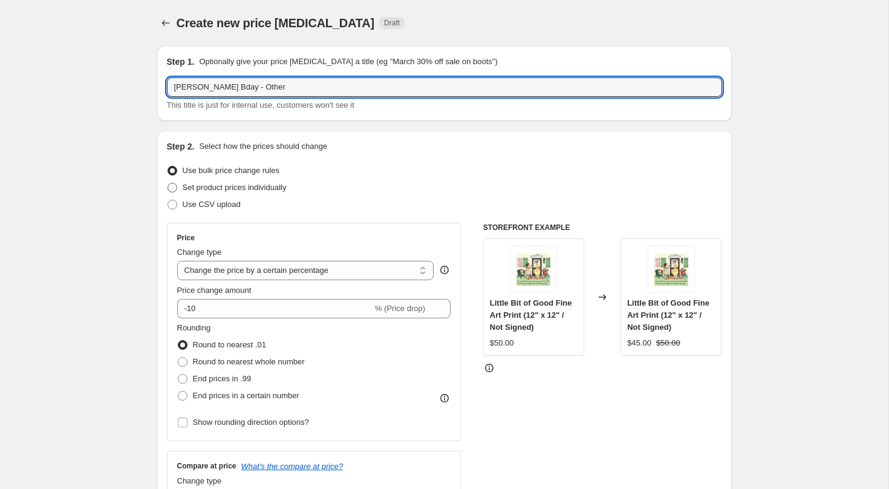
click at [168, 183] on input "Set product prices individually" at bounding box center [168, 183] width 1 height 1
radio input "true"
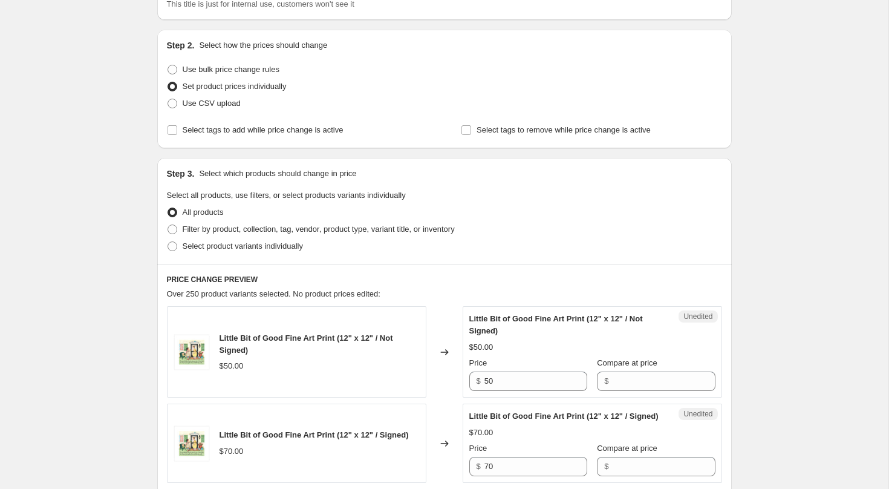
scroll to position [171, 0]
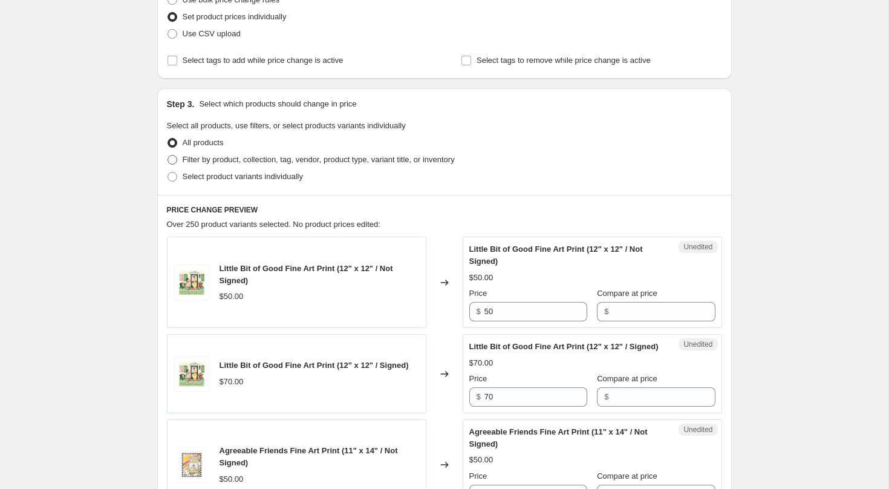
click at [244, 159] on span "Filter by product, collection, tag, vendor, product type, variant title, or inv…" at bounding box center [319, 159] width 272 height 9
click at [168, 155] on input "Filter by product, collection, tag, vendor, product type, variant title, or inv…" at bounding box center [168, 155] width 1 height 1
radio input "true"
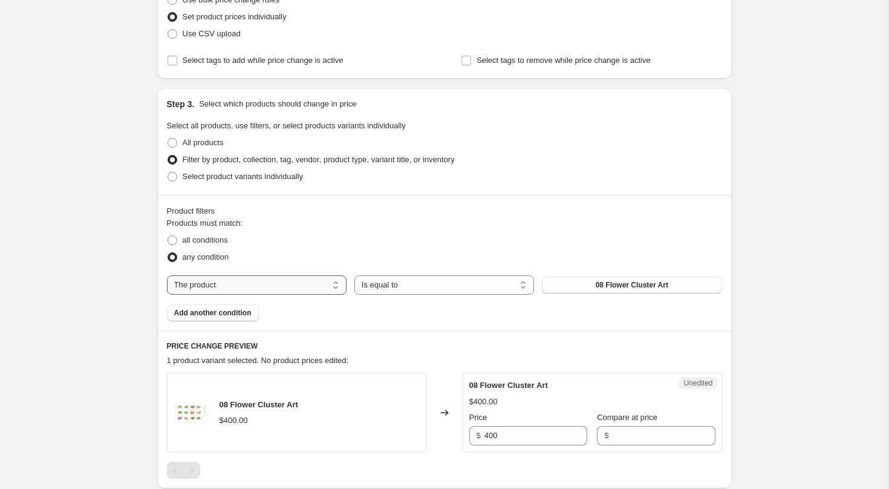
click at [300, 286] on select "The product The product's collection The product's tag The product's vendor The…" at bounding box center [257, 284] width 180 height 19
select select "tag"
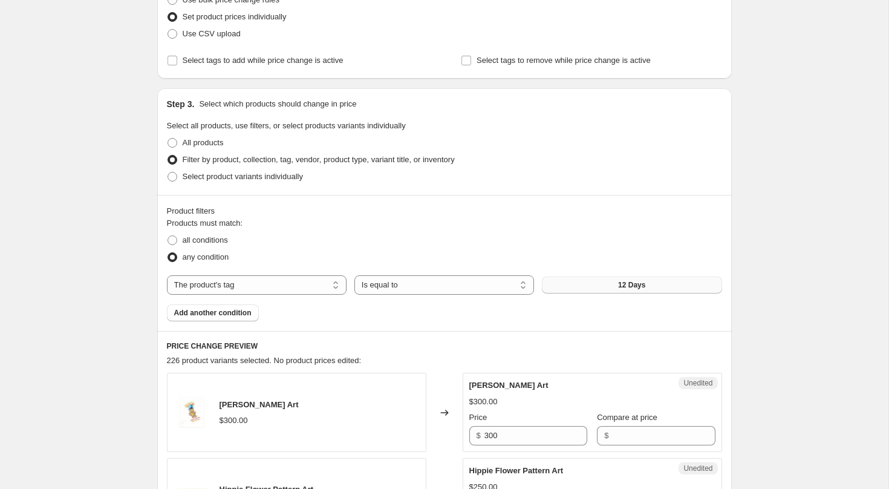
click at [582, 286] on button "12 Days" at bounding box center [632, 284] width 180 height 17
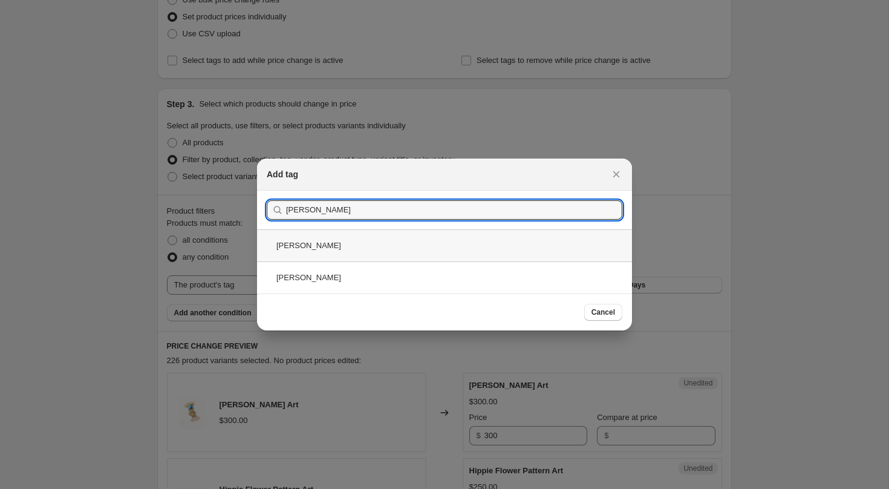
type input "[PERSON_NAME]"
click at [363, 256] on div "[PERSON_NAME]" at bounding box center [444, 245] width 375 height 32
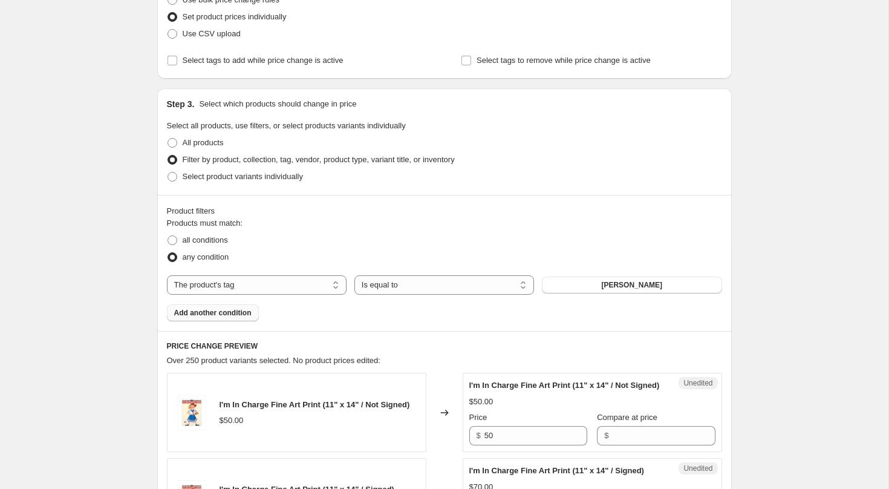
click at [248, 315] on span "Add another condition" at bounding box center [212, 313] width 77 height 10
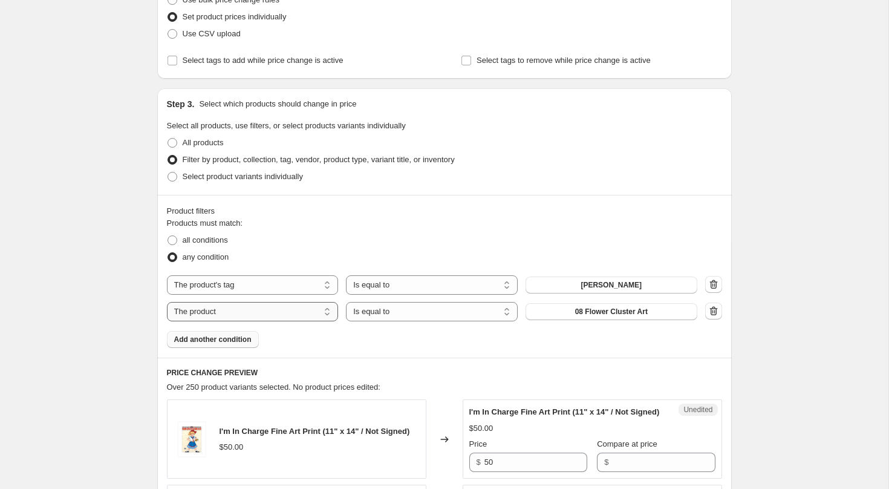
click at [254, 313] on select "The product The product's collection The product's tag The product's vendor The…" at bounding box center [253, 311] width 172 height 19
select select "tag"
click at [610, 316] on button "12 Days" at bounding box center [612, 311] width 172 height 17
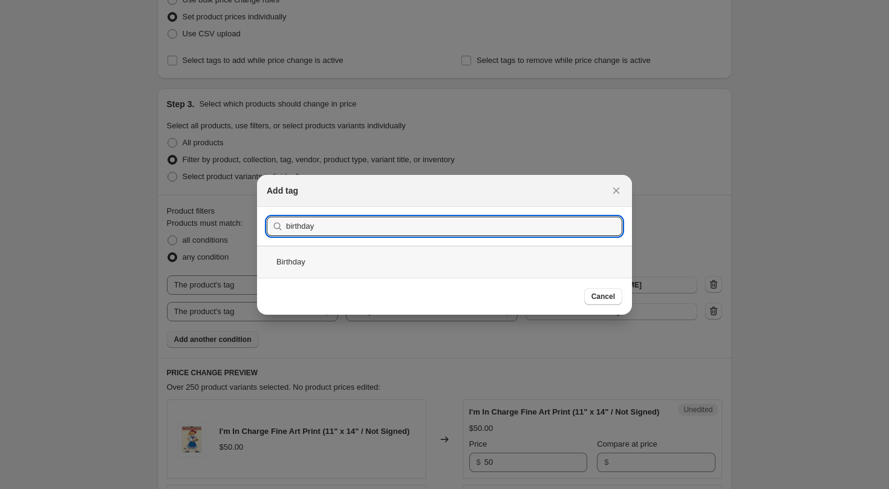
type input "birthday"
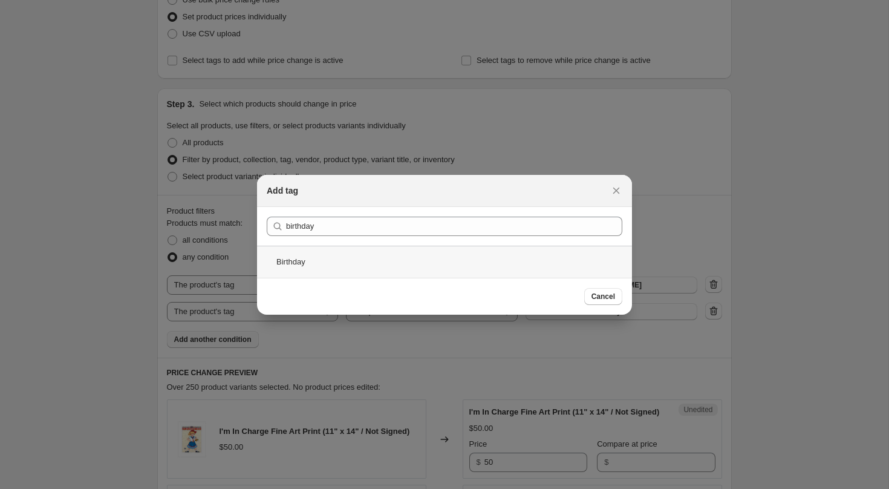
click at [321, 263] on div "Birthday" at bounding box center [444, 262] width 375 height 32
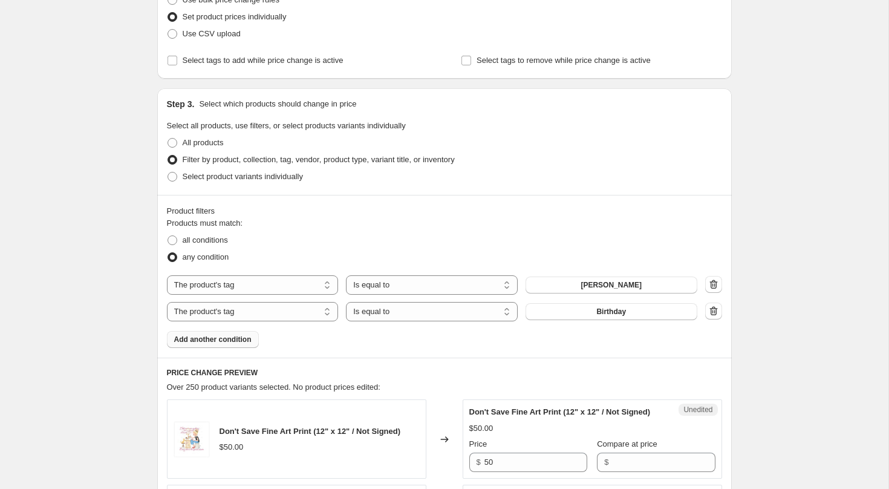
click at [240, 336] on span "Add another condition" at bounding box center [212, 339] width 77 height 10
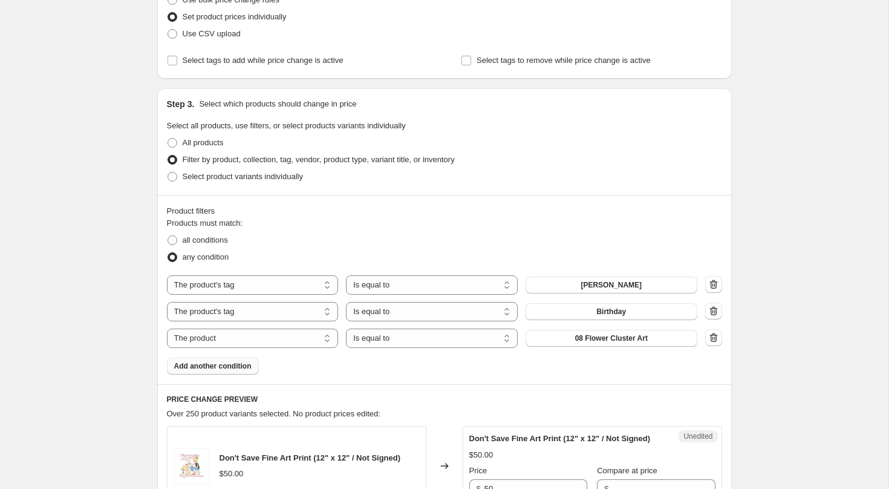
click at [240, 336] on select "The product The product's collection The product's tag The product's vendor The…" at bounding box center [253, 337] width 172 height 19
select select "product_type"
click at [423, 339] on select "Is equal to Is not equal to" at bounding box center [432, 337] width 172 height 19
select select "not_equal"
click at [580, 340] on button "Apron" at bounding box center [612, 338] width 172 height 17
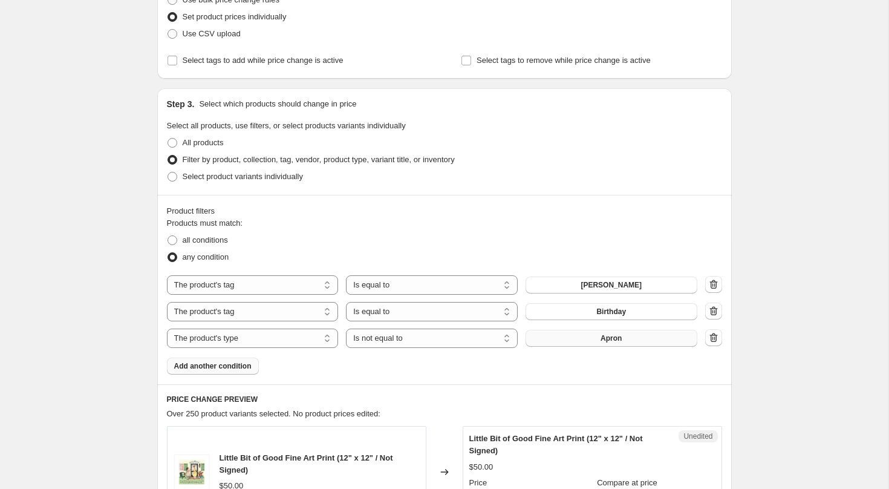
scroll to position [0, 0]
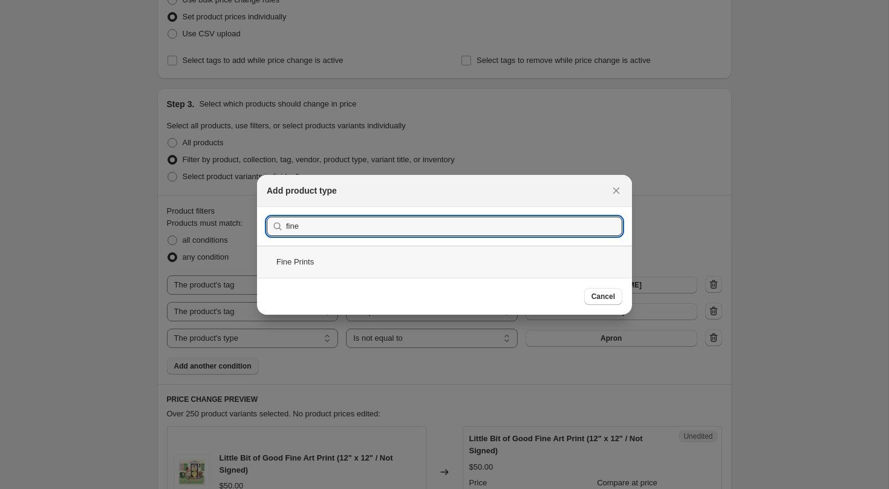
type input "fine"
click at [361, 266] on div "Fine Prints" at bounding box center [444, 262] width 375 height 32
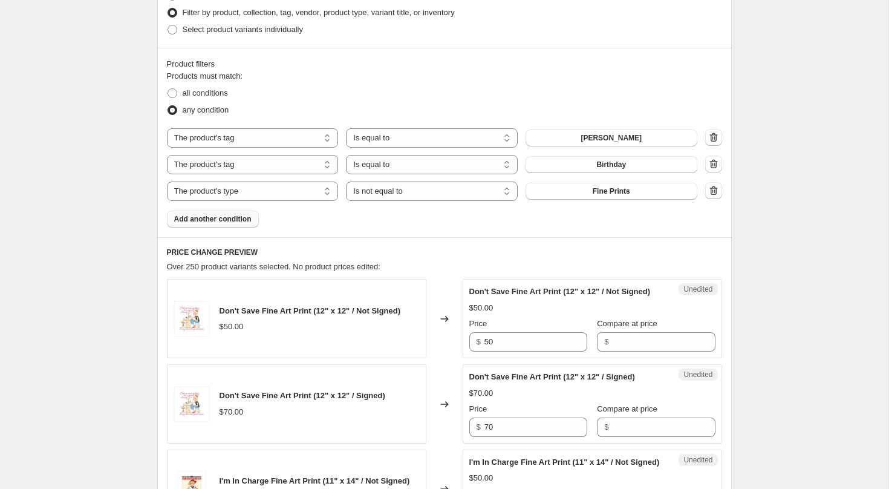
scroll to position [319, 0]
click at [194, 95] on span "all conditions" at bounding box center [205, 90] width 45 height 9
click at [168, 87] on input "all conditions" at bounding box center [168, 86] width 1 height 1
radio input "true"
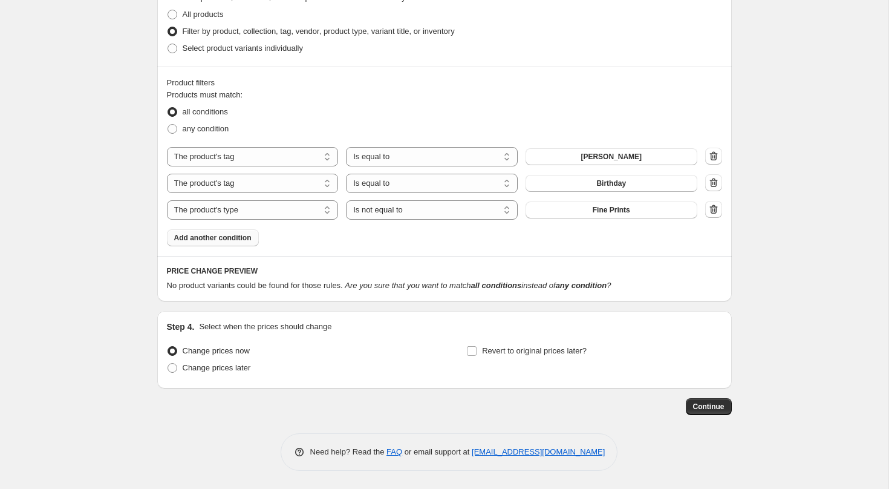
scroll to position [299, 0]
click at [714, 181] on icon "button" at bounding box center [714, 183] width 12 height 12
select select "product_type"
select select "not_equal"
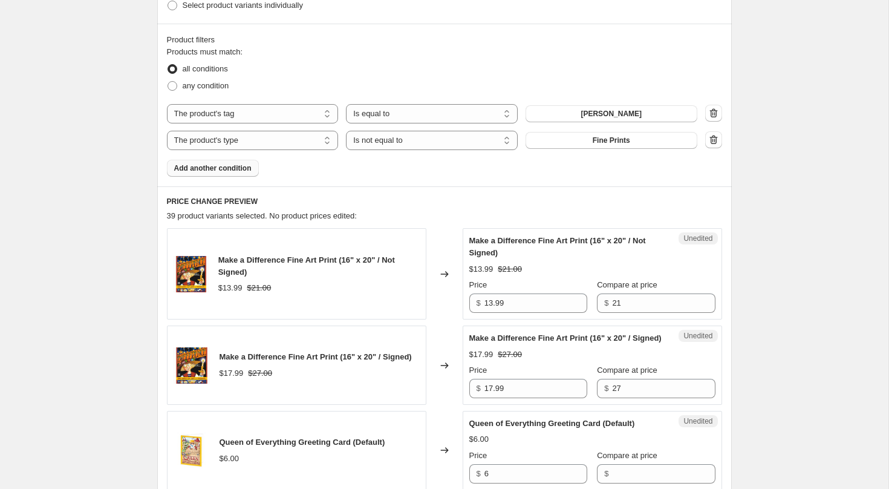
scroll to position [343, 0]
click at [215, 85] on span "any condition" at bounding box center [206, 84] width 47 height 9
click at [168, 80] on input "any condition" at bounding box center [168, 80] width 1 height 1
radio input "true"
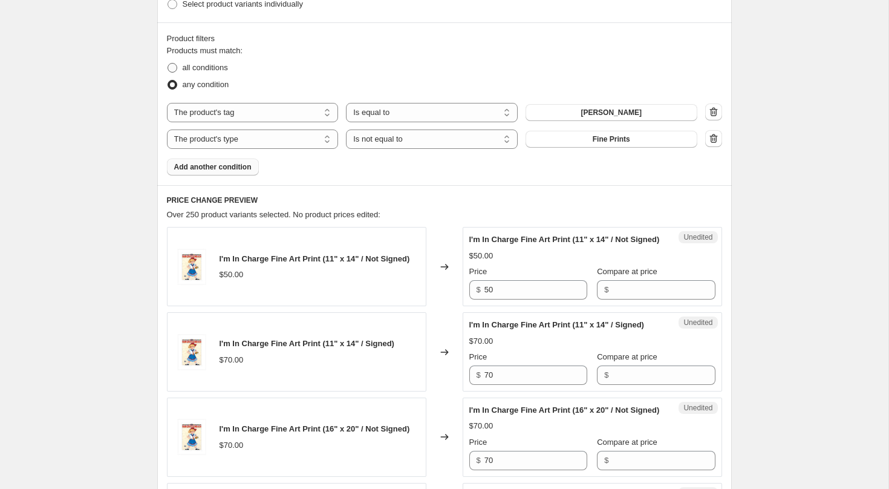
click at [215, 72] on span "all conditions" at bounding box center [205, 68] width 45 height 12
click at [168, 64] on input "all conditions" at bounding box center [168, 63] width 1 height 1
radio input "true"
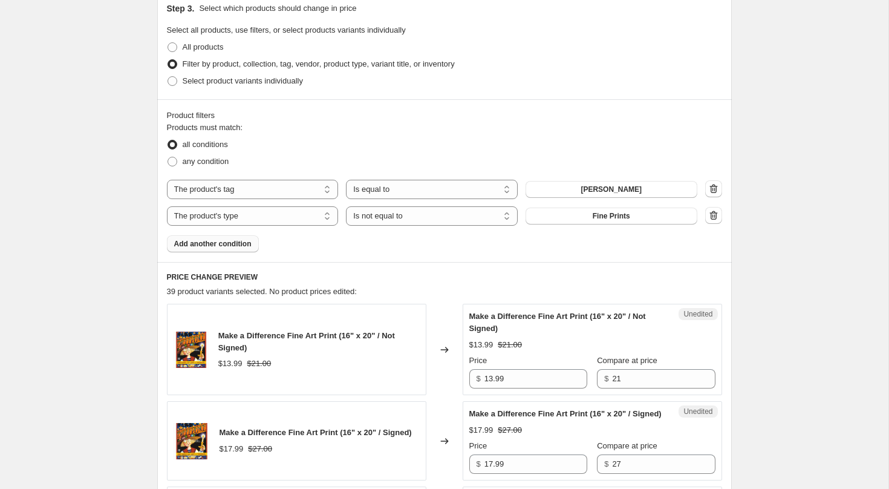
scroll to position [0, 0]
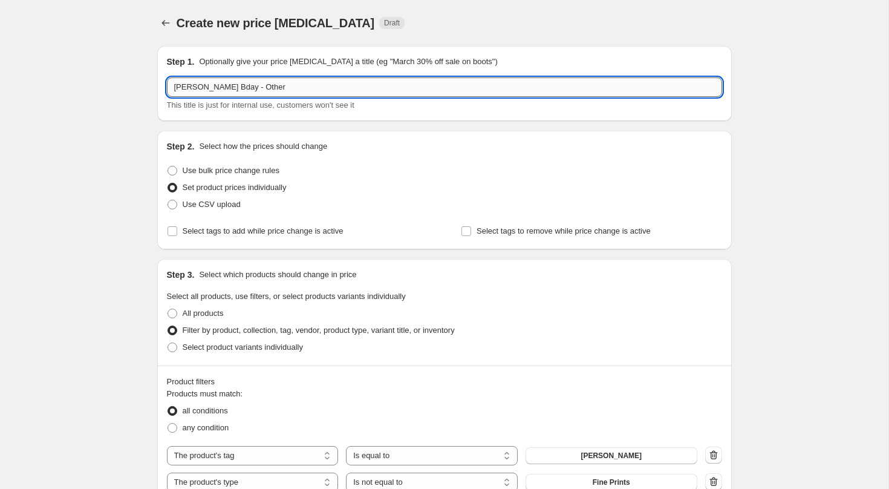
click at [246, 88] on input "[PERSON_NAME] Bday - Other" at bounding box center [444, 86] width 555 height 19
click at [270, 90] on input "[PERSON_NAME] Bday - [PERSON_NAME] Other" at bounding box center [444, 86] width 555 height 19
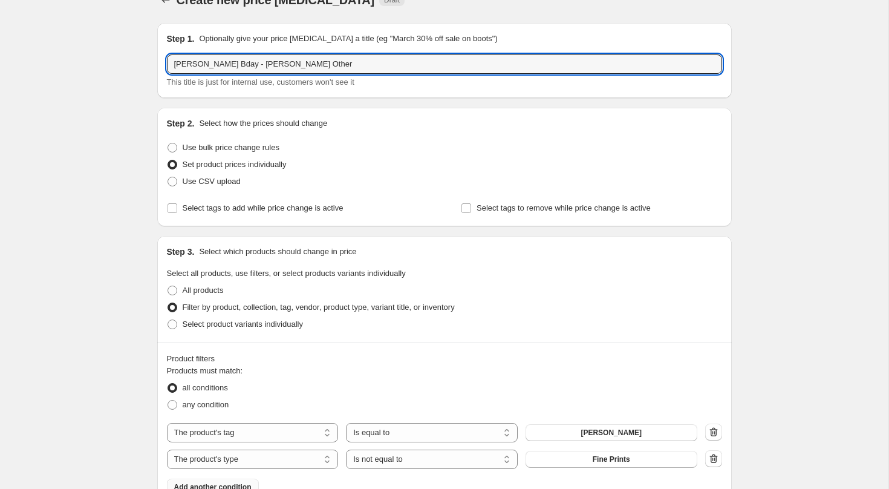
scroll to position [17, 0]
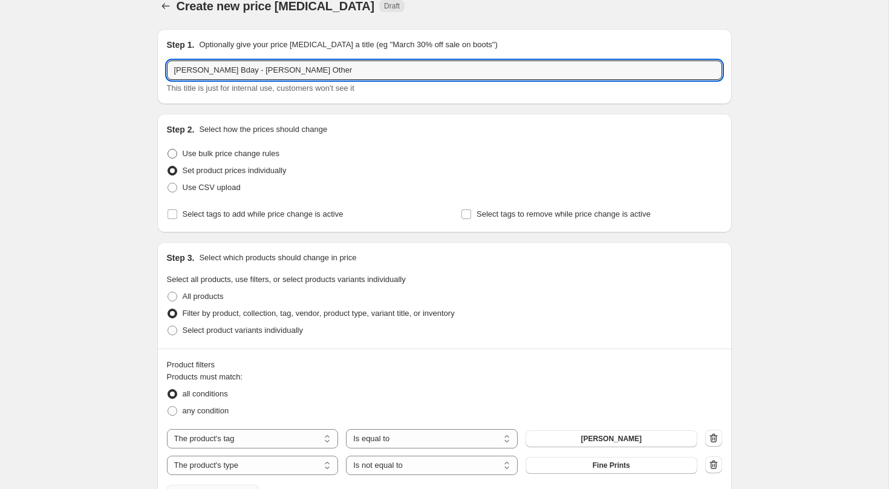
type input "[PERSON_NAME] Bday - [PERSON_NAME] Other"
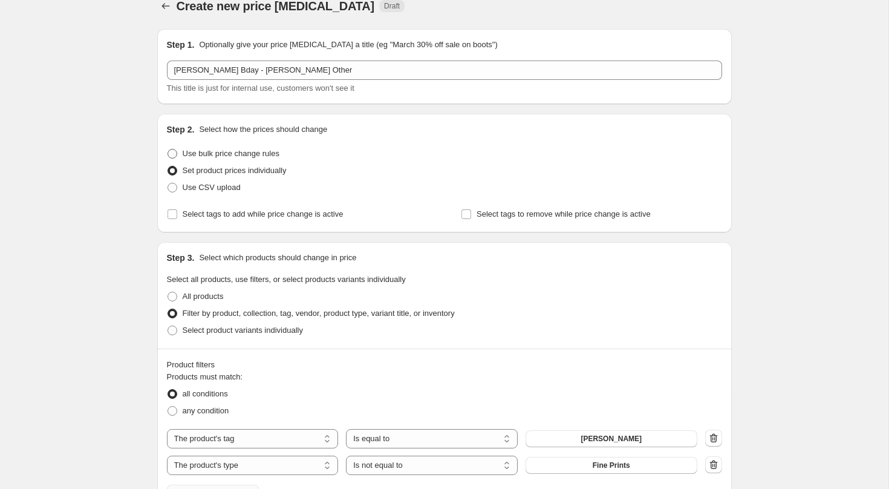
click at [210, 152] on span "Use bulk price change rules" at bounding box center [231, 153] width 97 height 9
click at [168, 149] on input "Use bulk price change rules" at bounding box center [168, 149] width 1 height 1
radio input "true"
select select "percentage"
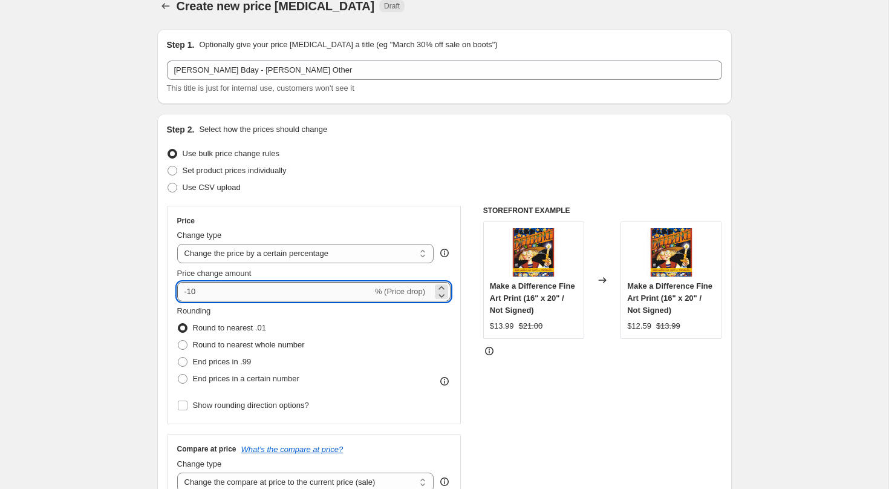
click at [217, 299] on input "-10" at bounding box center [274, 291] width 195 height 19
click at [216, 356] on span "End prices in .99" at bounding box center [222, 362] width 59 height 12
click at [178, 357] on input "End prices in .99" at bounding box center [178, 357] width 1 height 1
radio input "true"
click at [219, 298] on input "-10" at bounding box center [274, 291] width 195 height 19
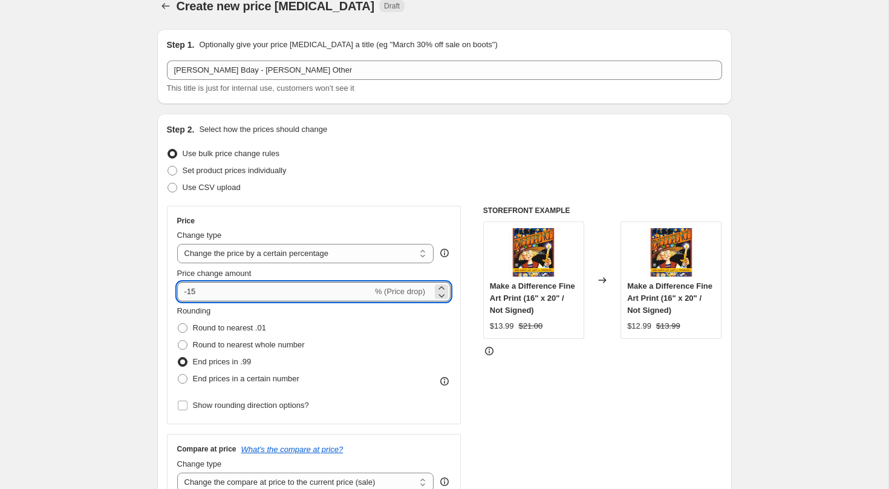
type input "-15"
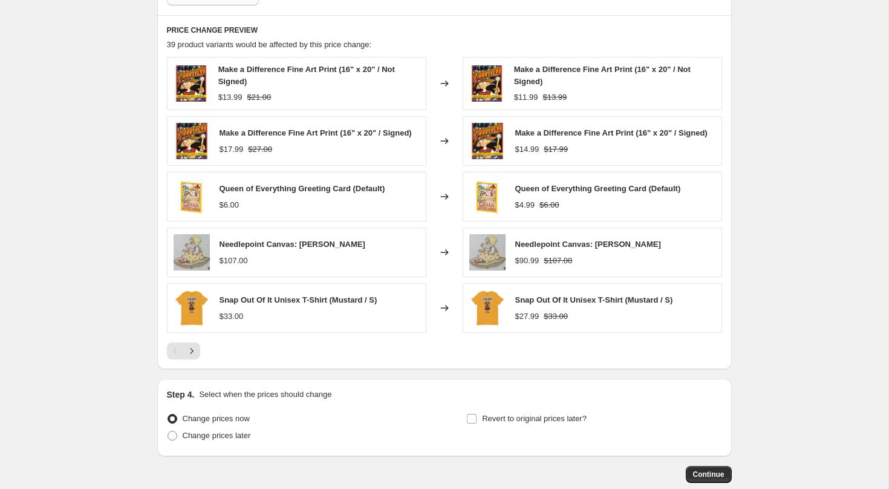
scroll to position [887, 0]
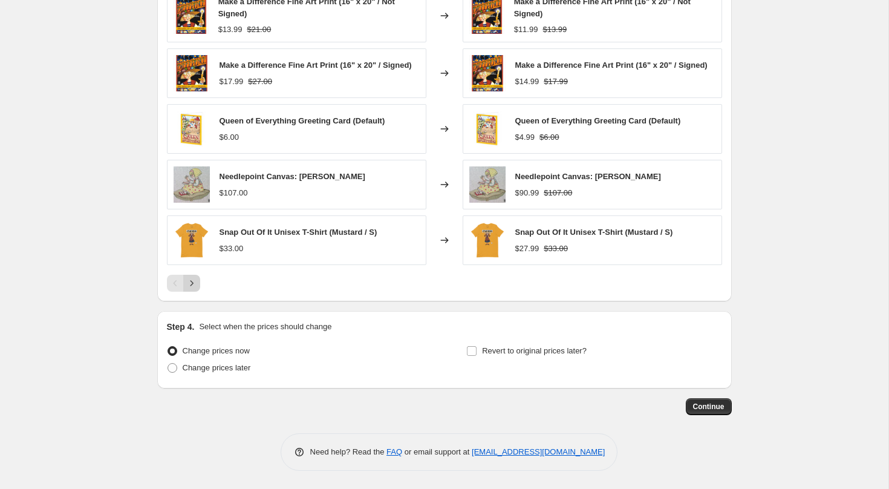
click at [189, 287] on icon "Next" at bounding box center [192, 283] width 12 height 12
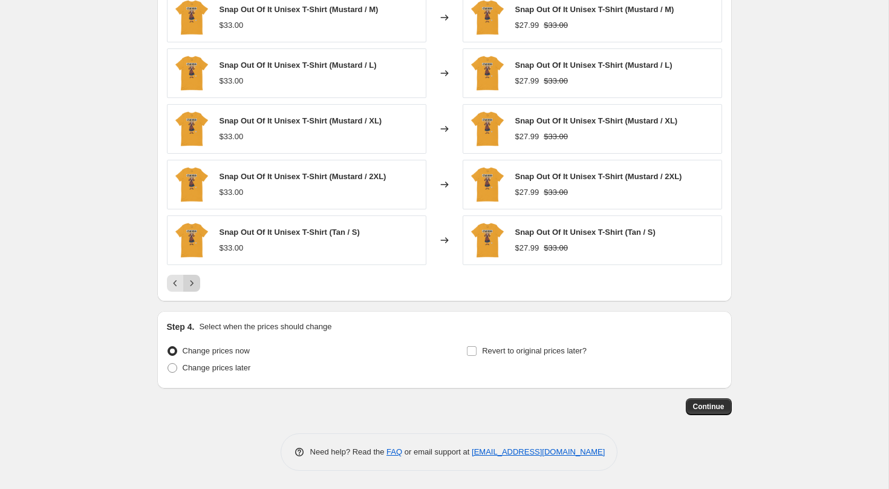
click at [189, 287] on icon "Next" at bounding box center [192, 283] width 12 height 12
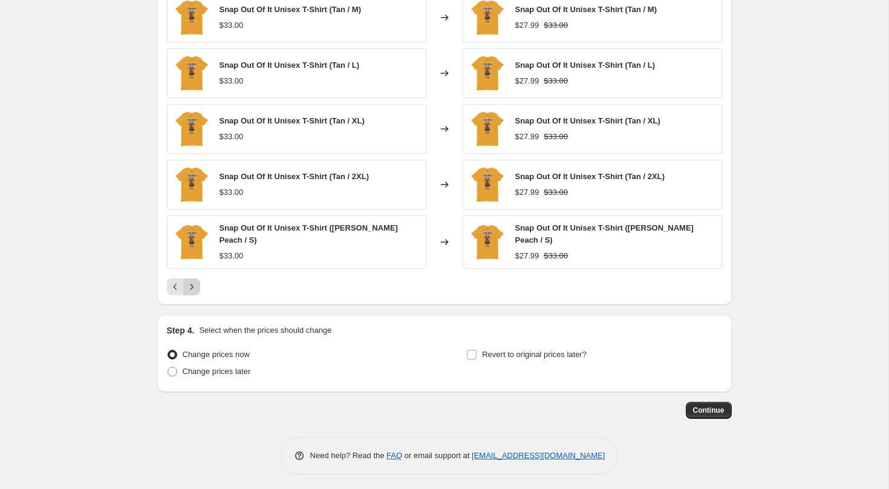
click at [189, 287] on icon "Next" at bounding box center [192, 287] width 12 height 12
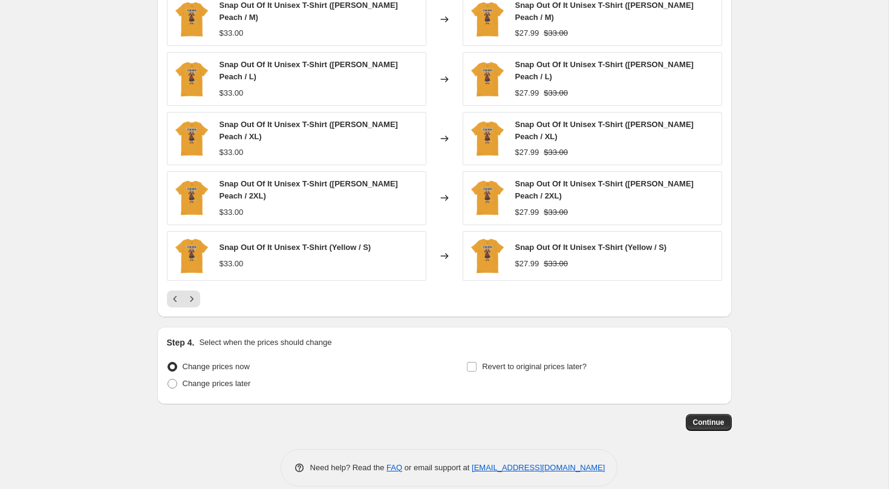
click at [189, 288] on div "Snap Out Of It Unisex T-Shirt (Heather Prism Peach / M) $33.00 Changed to Snap …" at bounding box center [444, 150] width 555 height 314
click at [190, 299] on icon "Next" at bounding box center [192, 299] width 12 height 12
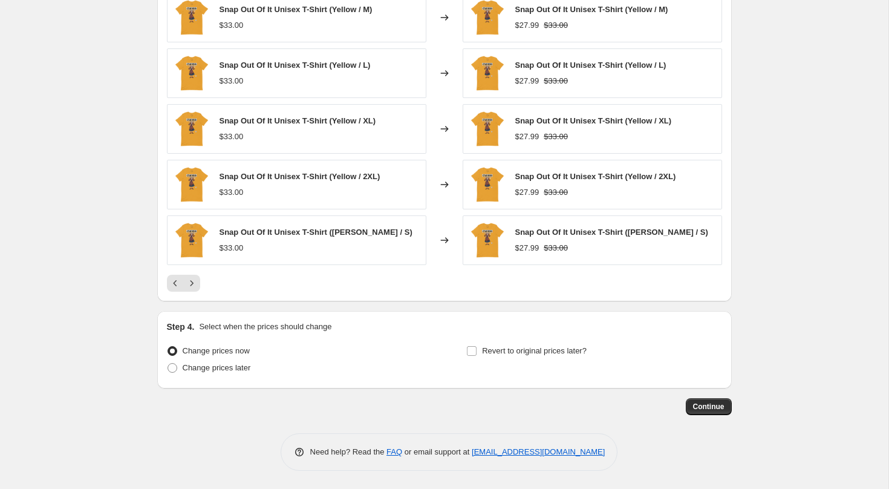
click at [190, 299] on div "PRICE CHANGE PREVIEW 39 product variants would be affected by this price change…" at bounding box center [444, 126] width 575 height 350
click at [190, 285] on icon "Next" at bounding box center [192, 283] width 12 height 12
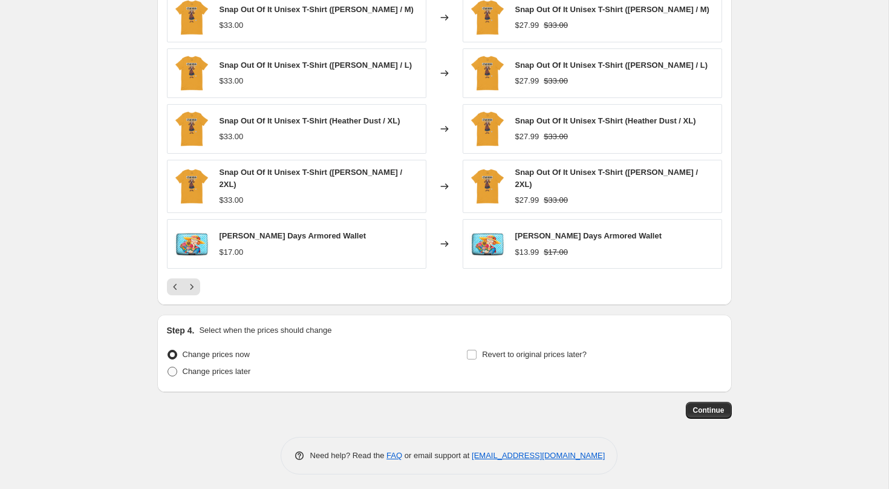
click at [202, 365] on span "Change prices later" at bounding box center [217, 371] width 68 height 12
click at [168, 366] on input "Change prices later" at bounding box center [168, 366] width 1 height 1
radio input "true"
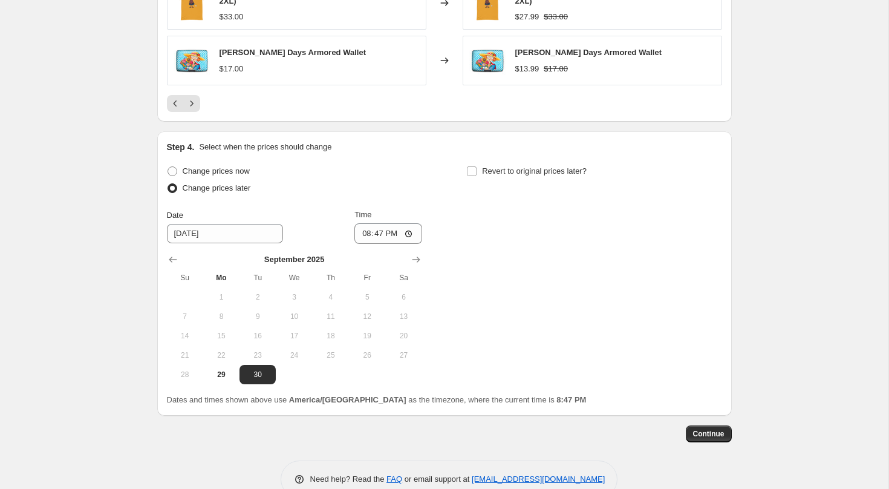
scroll to position [1086, 0]
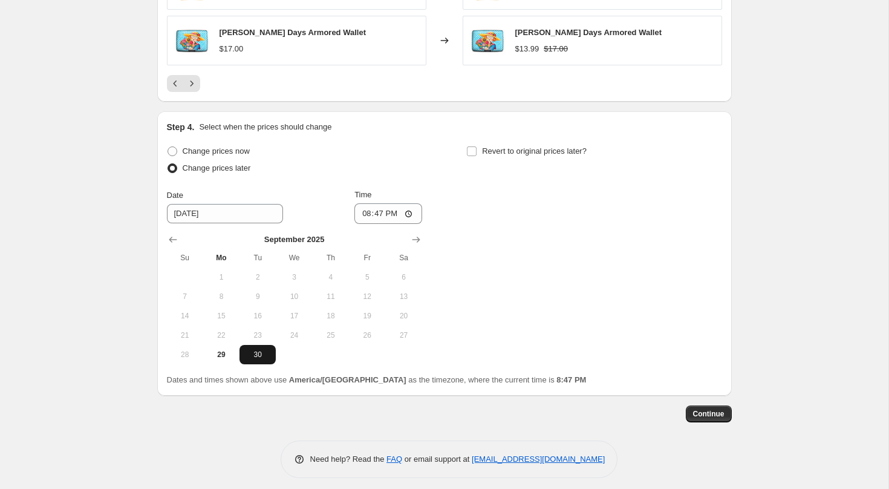
click at [256, 350] on span "30" at bounding box center [257, 355] width 27 height 10
click at [358, 210] on input "20:47" at bounding box center [388, 213] width 68 height 21
type input "00:00"
click at [553, 148] on span "Revert to original prices later?" at bounding box center [534, 150] width 105 height 9
click at [477, 148] on input "Revert to original prices later?" at bounding box center [472, 151] width 10 height 10
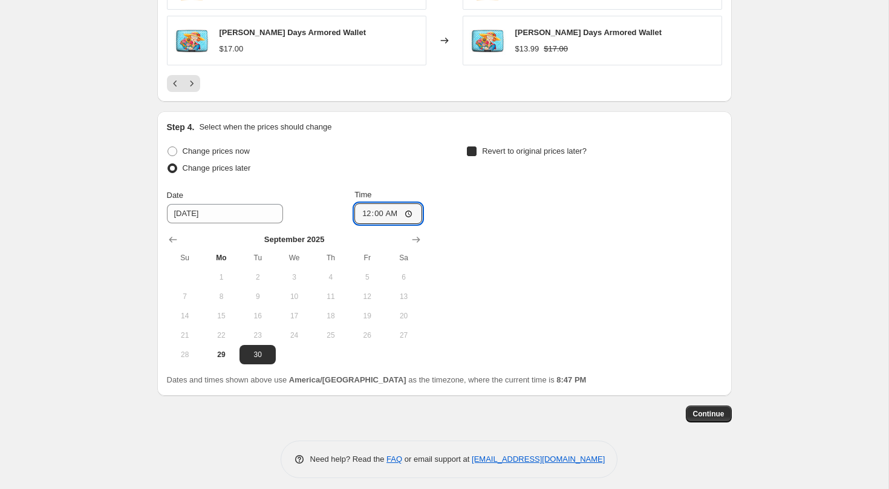
checkbox input "true"
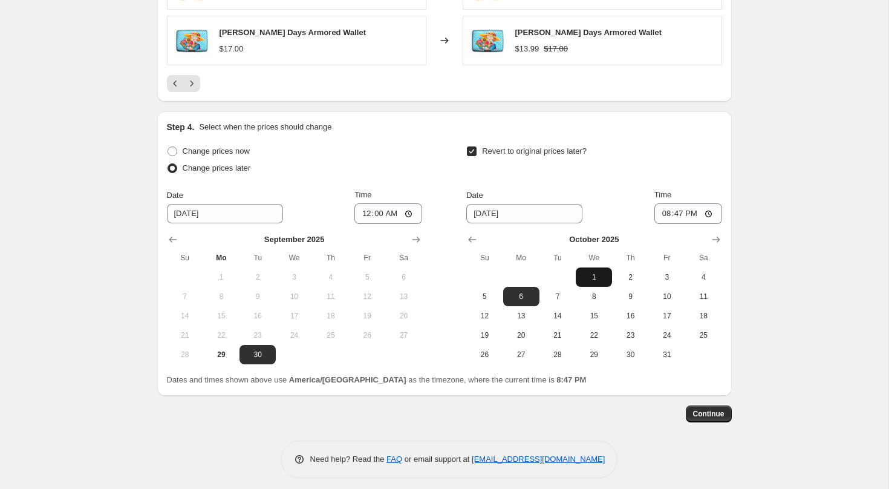
click at [590, 275] on span "1" at bounding box center [594, 277] width 27 height 10
type input "[DATE]"
click at [664, 207] on input "20:47" at bounding box center [688, 213] width 68 height 21
type input "03:00"
click at [702, 410] on span "Continue" at bounding box center [708, 414] width 31 height 10
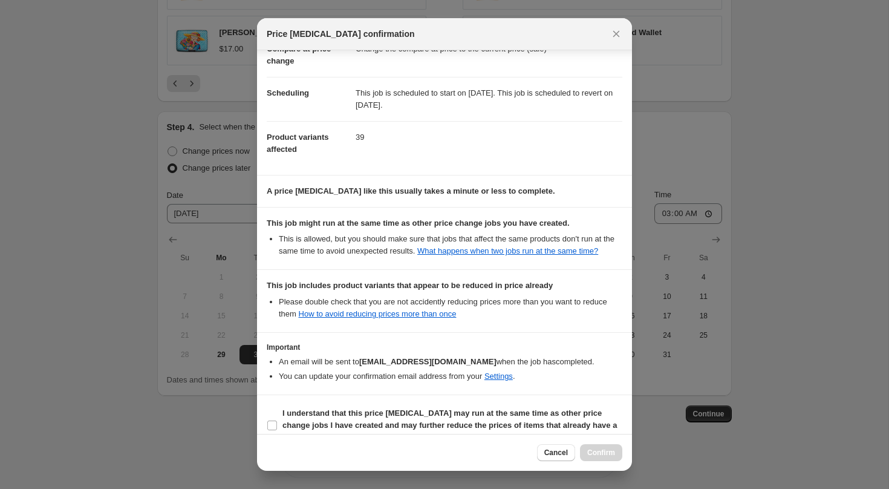
scroll to position [105, 0]
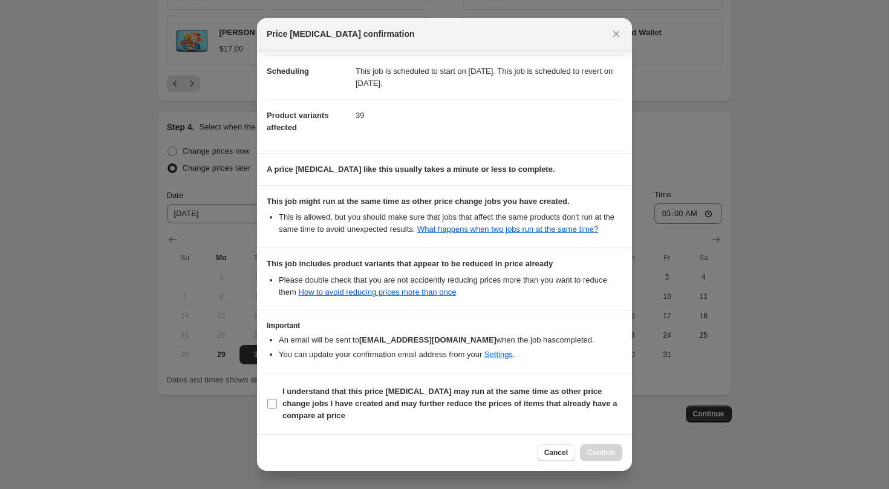
click at [409, 400] on b "I understand that this price [MEDICAL_DATA] may run at the same time as other p…" at bounding box center [449, 402] width 334 height 33
click at [277, 400] on input "I understand that this price [MEDICAL_DATA] may run at the same time as other p…" at bounding box center [272, 404] width 10 height 10
checkbox input "true"
click at [607, 459] on button "Confirm" at bounding box center [601, 452] width 42 height 17
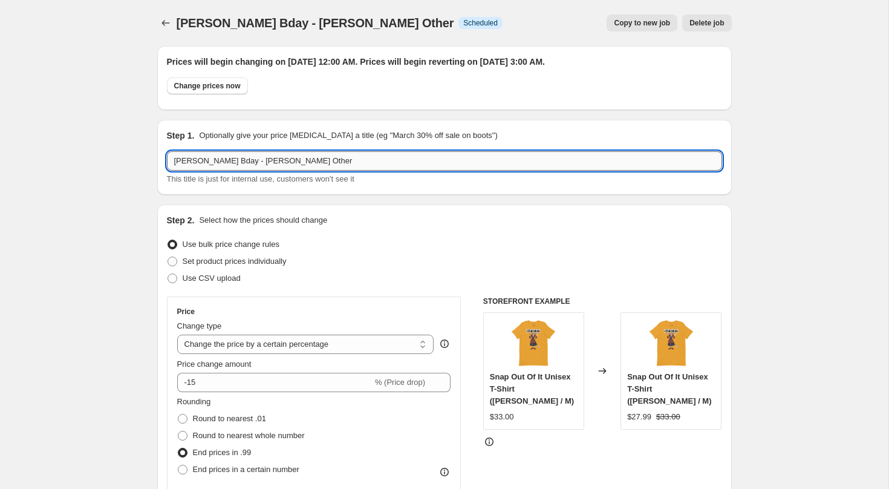
click at [321, 160] on input "[PERSON_NAME] Bday - [PERSON_NAME] Other" at bounding box center [444, 160] width 555 height 19
click at [164, 27] on icon "Price change jobs" at bounding box center [166, 23] width 12 height 12
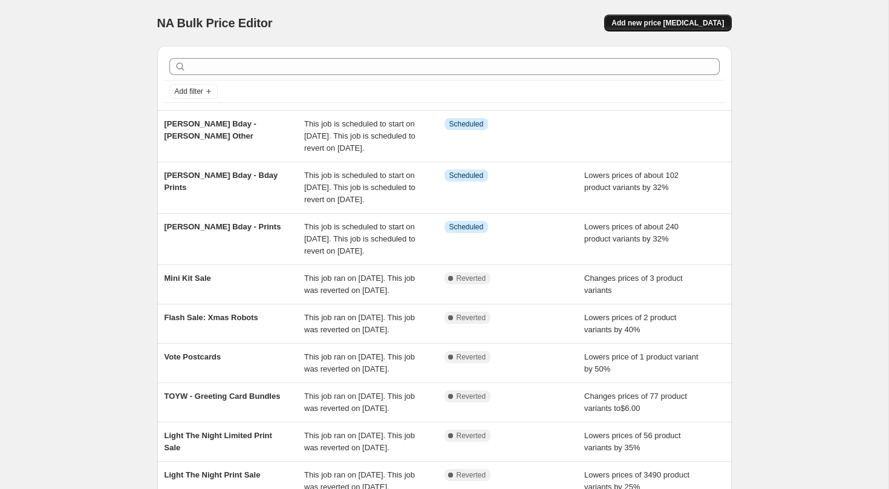
click at [644, 24] on span "Add new price [MEDICAL_DATA]" at bounding box center [667, 23] width 112 height 10
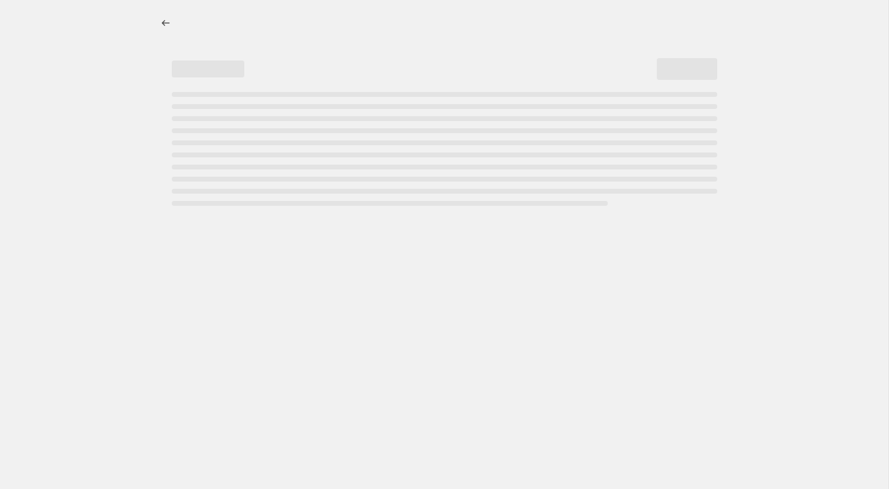
select select "percentage"
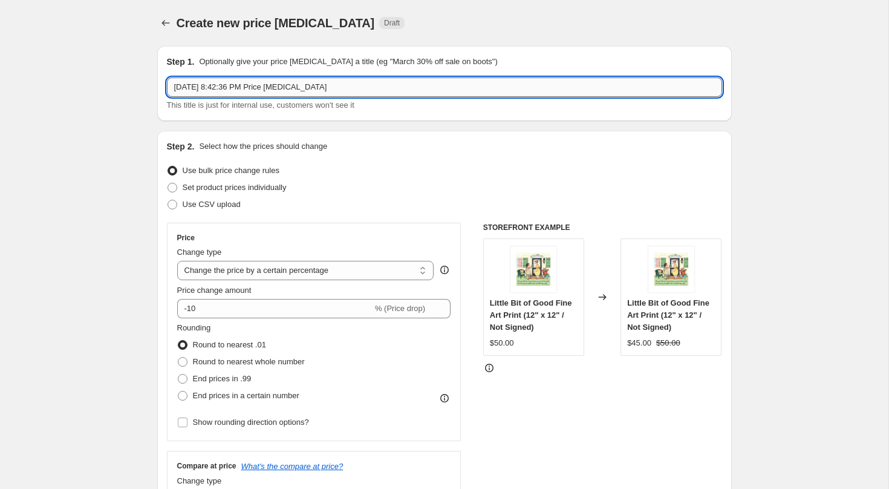
click at [240, 92] on input "[DATE] 8:42:36 PM Price [MEDICAL_DATA]" at bounding box center [444, 86] width 555 height 19
paste input "[PERSON_NAME] Bday - [PERSON_NAME] Other"
drag, startPoint x: 285, startPoint y: 87, endPoint x: 246, endPoint y: 92, distance: 39.0
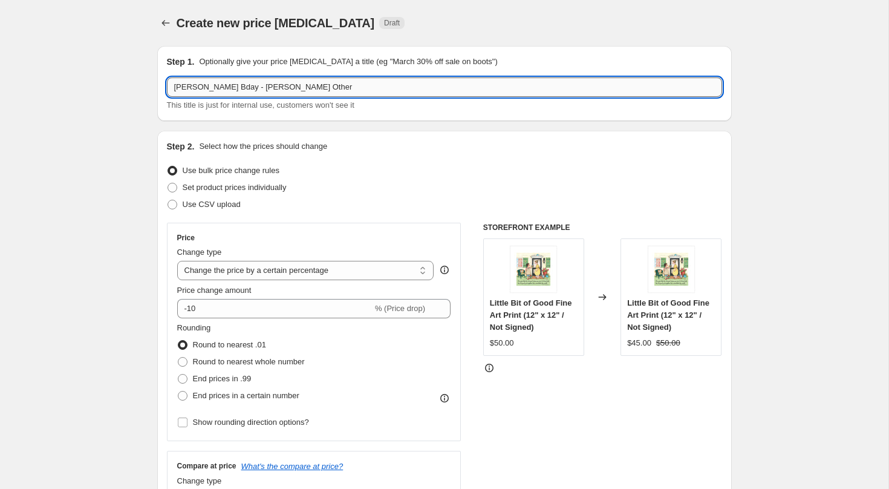
click at [246, 92] on input "[PERSON_NAME] Bday - [PERSON_NAME] Other" at bounding box center [444, 86] width 555 height 19
type input "[PERSON_NAME] Bday - Birthday Other"
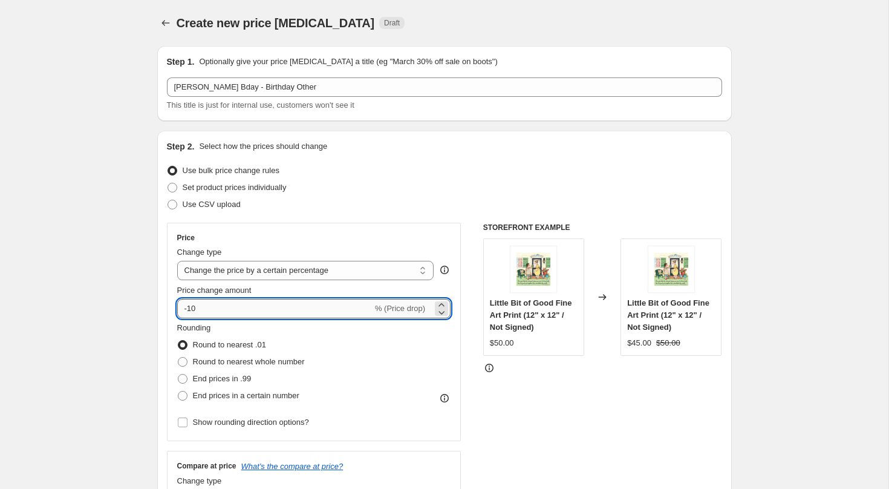
click at [210, 306] on input "-10" at bounding box center [274, 308] width 195 height 19
type input "-15"
click at [226, 377] on span "End prices in .99" at bounding box center [222, 378] width 59 height 9
click at [178, 374] on input "End prices in .99" at bounding box center [178, 374] width 1 height 1
radio input "true"
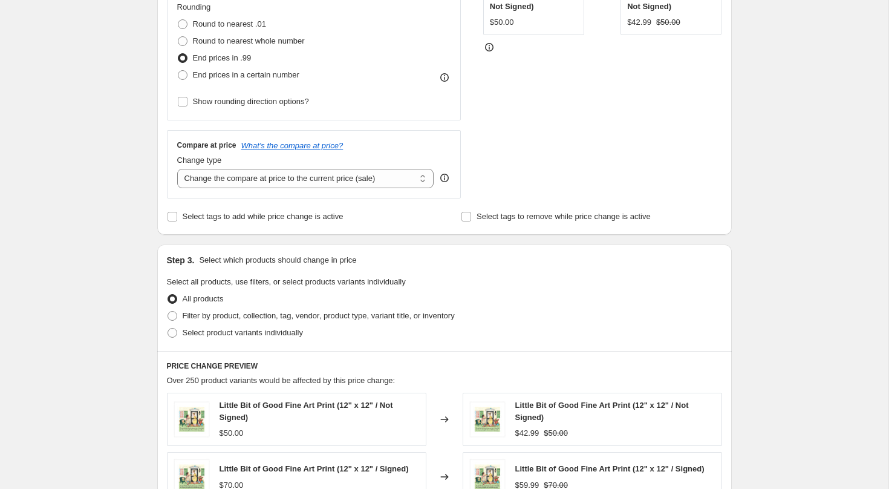
scroll to position [322, 0]
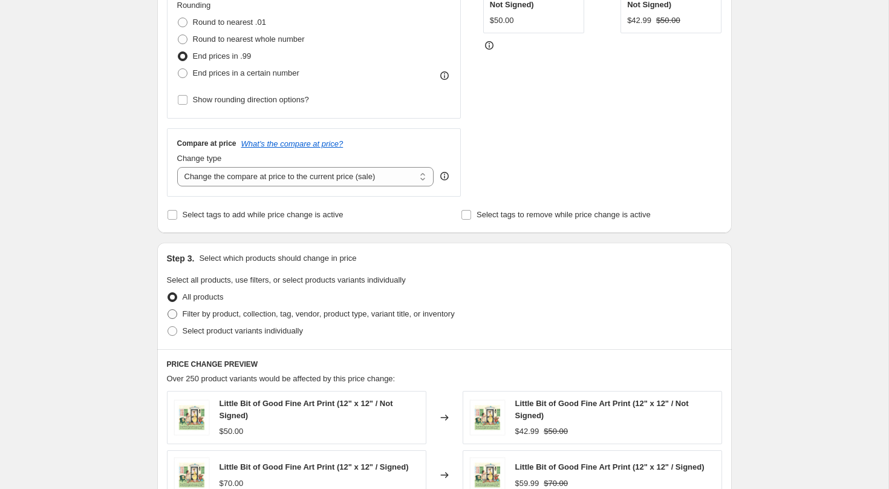
click at [239, 314] on span "Filter by product, collection, tag, vendor, product type, variant title, or inv…" at bounding box center [319, 313] width 272 height 9
click at [168, 310] on input "Filter by product, collection, tag, vendor, product type, variant title, or inv…" at bounding box center [168, 309] width 1 height 1
radio input "true"
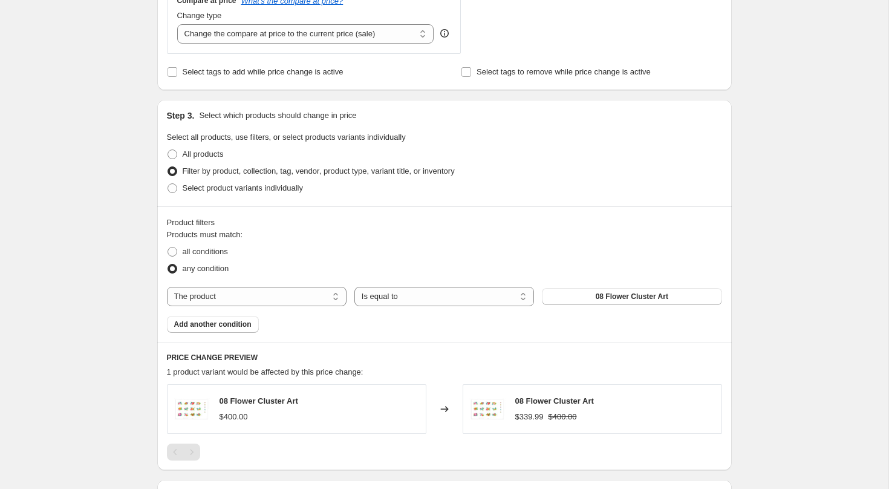
scroll to position [485, 0]
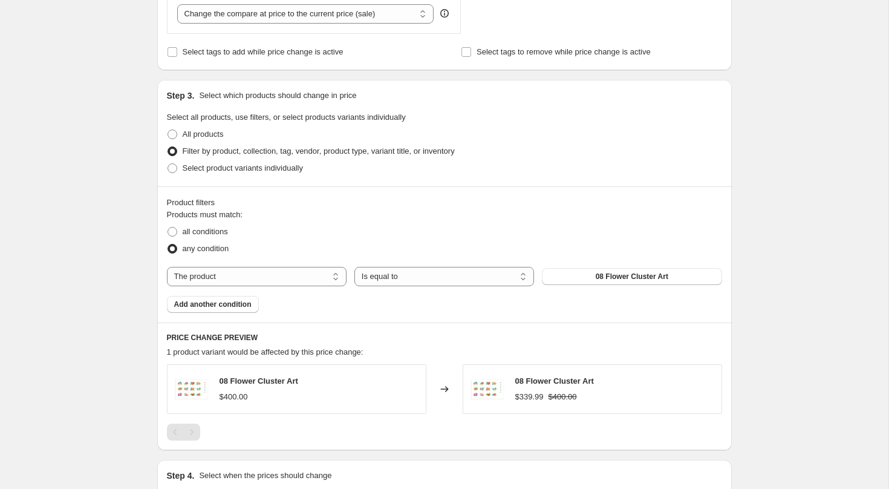
click at [259, 285] on div "Products must match: all conditions any condition The product The product's col…" at bounding box center [444, 261] width 555 height 104
click at [261, 276] on select "The product The product's collection The product's tag The product's vendor The…" at bounding box center [257, 276] width 180 height 19
select select "tag"
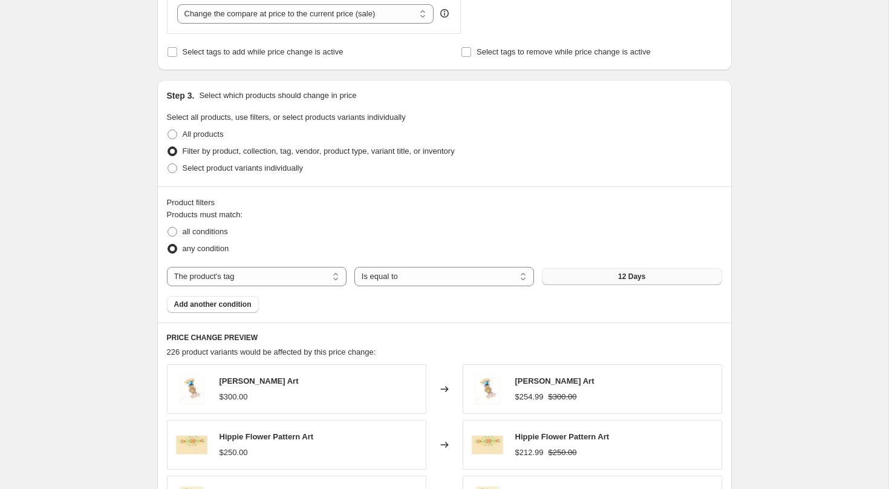
click at [607, 278] on button "12 Days" at bounding box center [632, 276] width 180 height 17
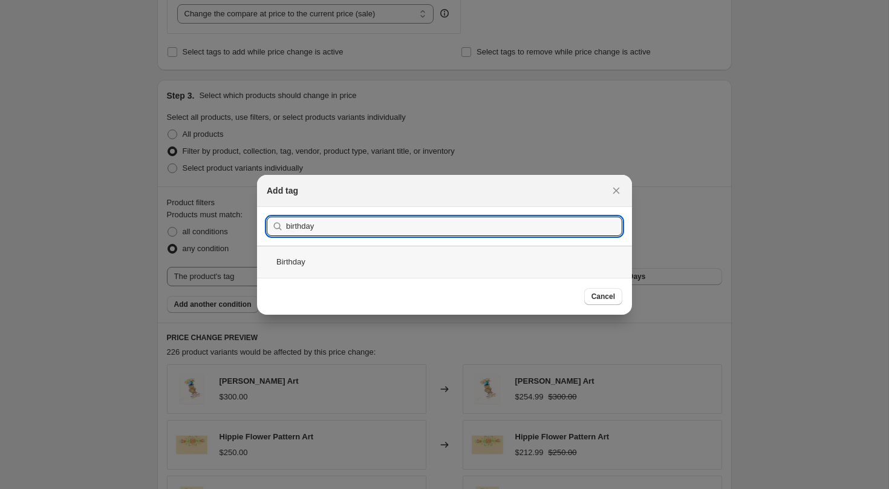
type input "birthday"
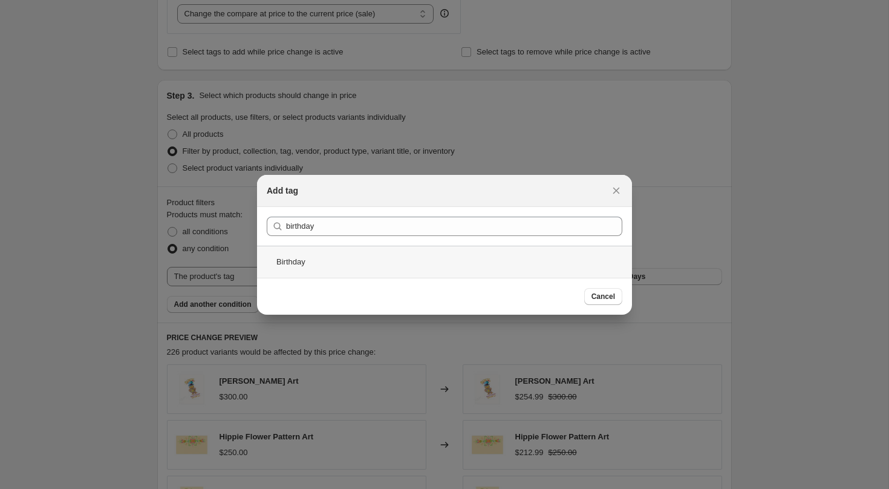
click at [350, 264] on div "Birthday" at bounding box center [444, 262] width 375 height 32
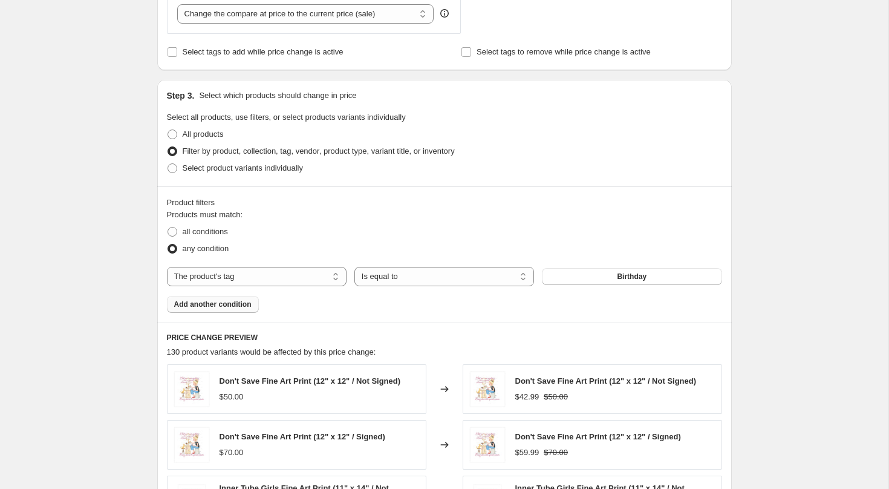
click at [224, 307] on span "Add another condition" at bounding box center [212, 304] width 77 height 10
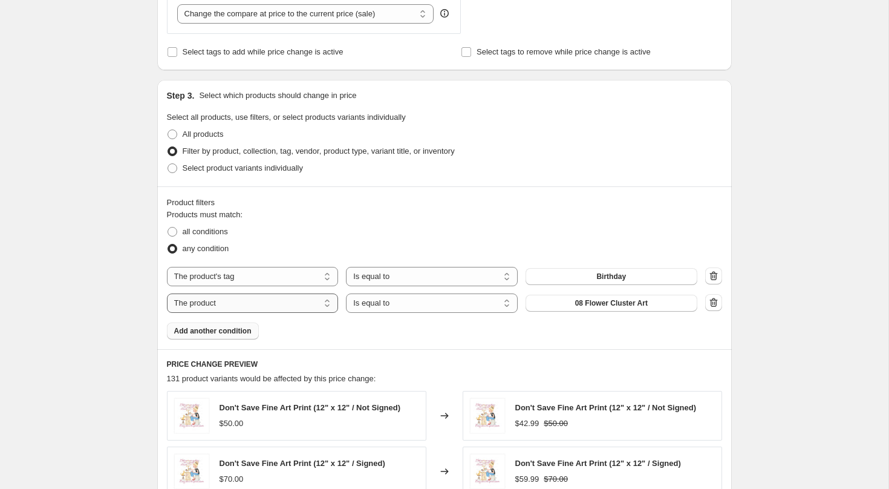
click at [233, 300] on select "The product The product's collection The product's tag The product's vendor The…" at bounding box center [253, 302] width 172 height 19
select select "product_type"
click at [396, 307] on select "Is equal to Is not equal to" at bounding box center [432, 302] width 172 height 19
select select "not_equal"
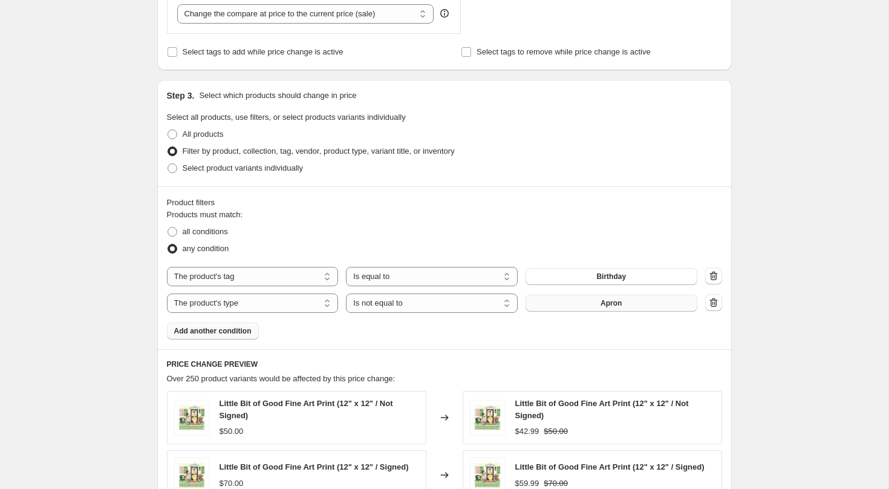
click at [583, 301] on button "Apron" at bounding box center [612, 303] width 172 height 17
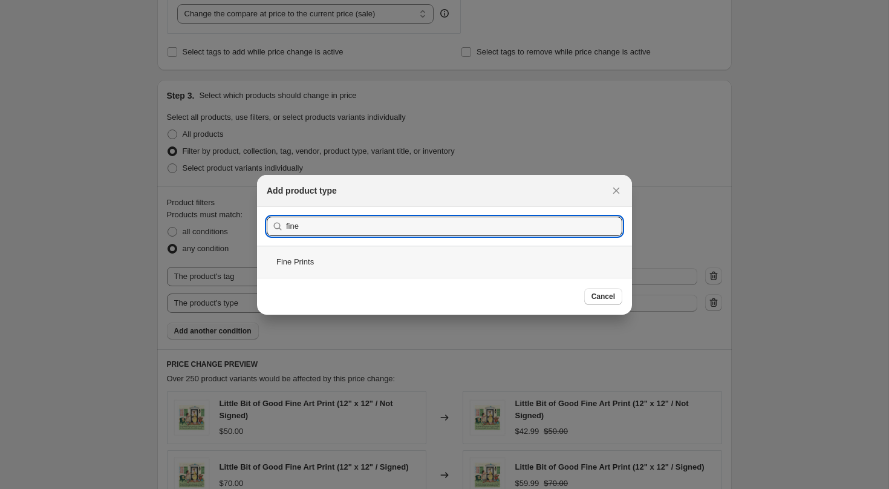
type input "fine"
click at [341, 256] on div "Fine Prints" at bounding box center [444, 262] width 375 height 32
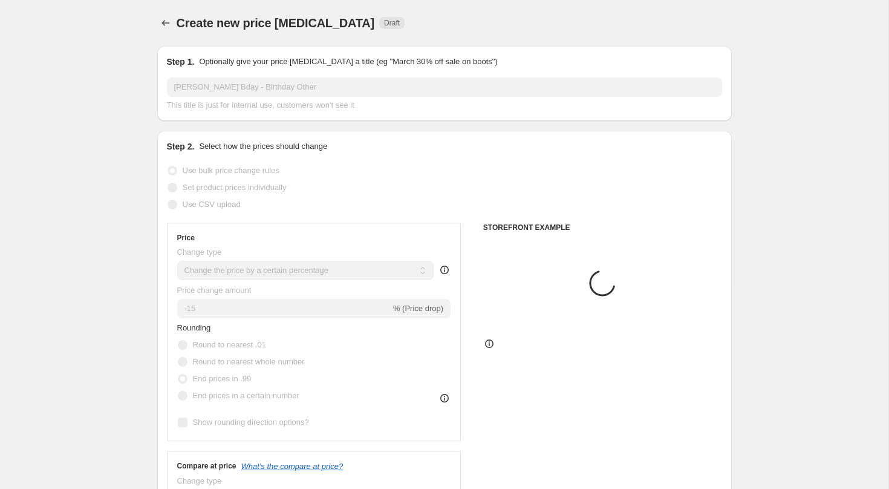
scroll to position [485, 0]
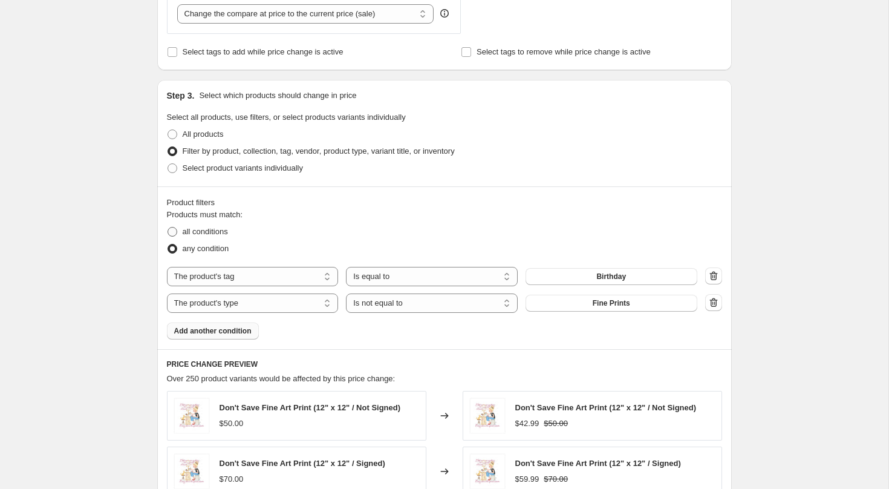
click at [198, 232] on span "all conditions" at bounding box center [205, 231] width 45 height 9
click at [168, 227] on input "all conditions" at bounding box center [168, 227] width 1 height 1
radio input "true"
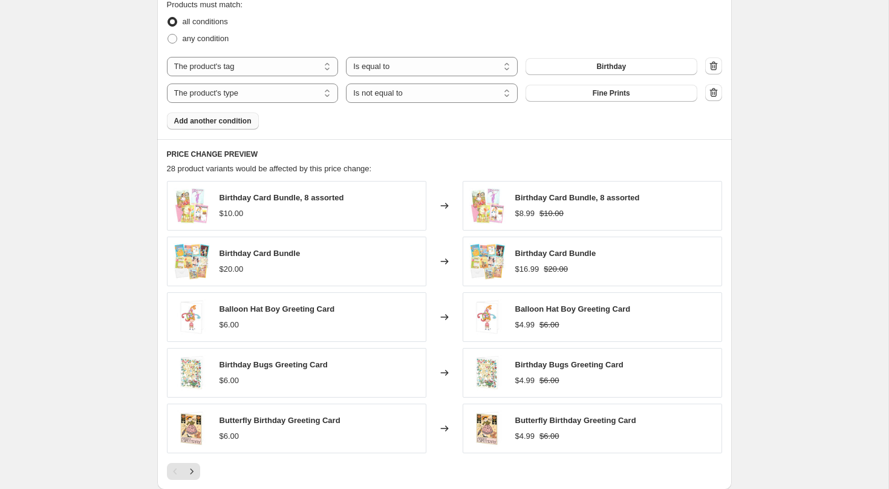
scroll to position [720, 0]
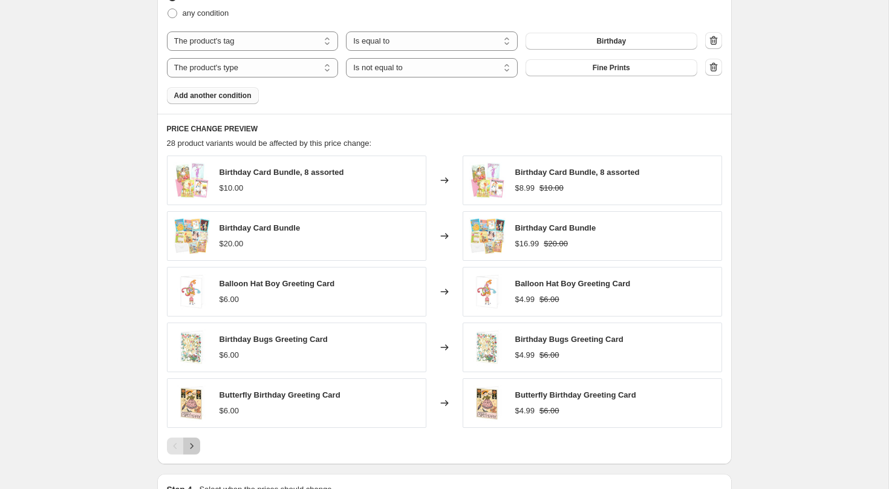
click at [193, 448] on icon "Next" at bounding box center [192, 446] width 12 height 12
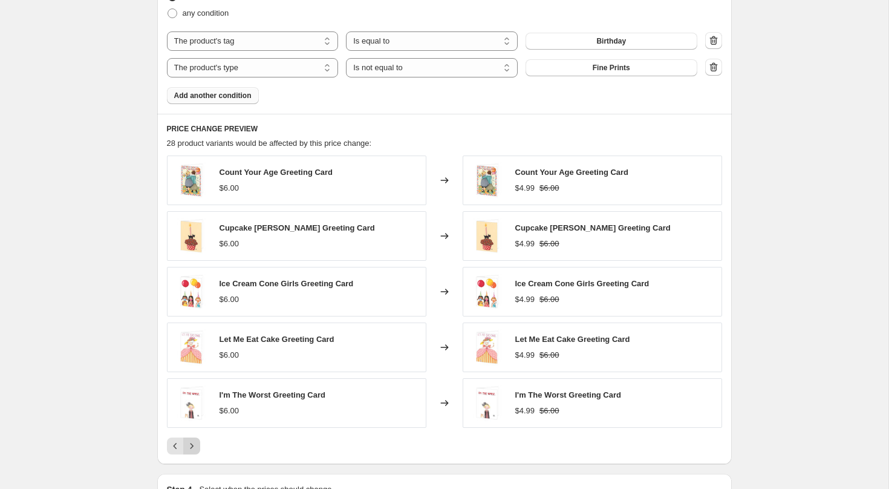
click at [193, 448] on icon "Next" at bounding box center [192, 446] width 12 height 12
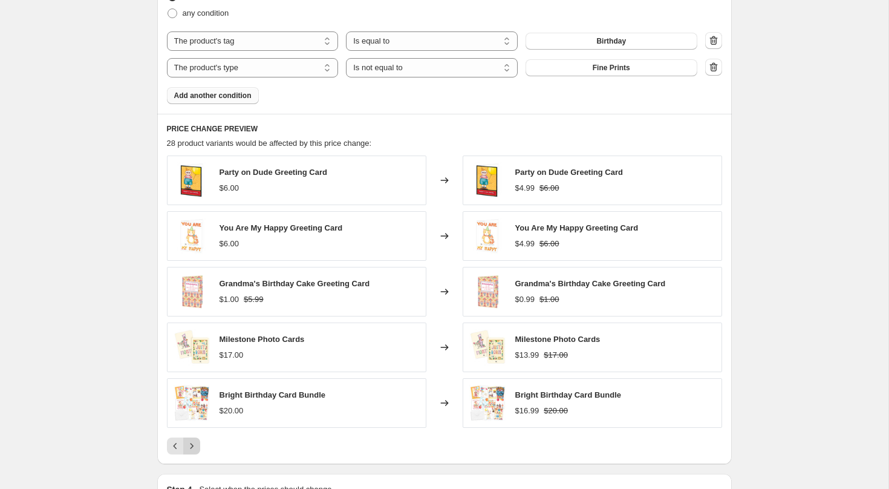
click at [193, 448] on icon "Next" at bounding box center [192, 446] width 12 height 12
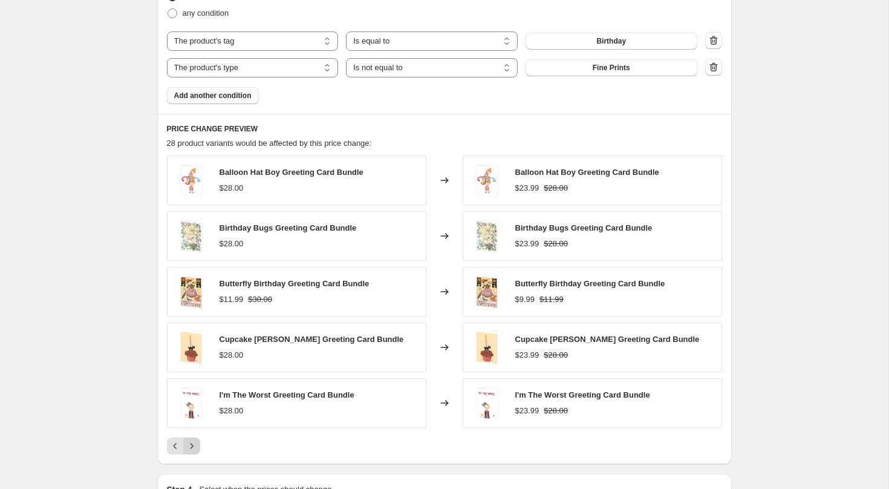
click at [193, 448] on icon "Next" at bounding box center [192, 446] width 12 height 12
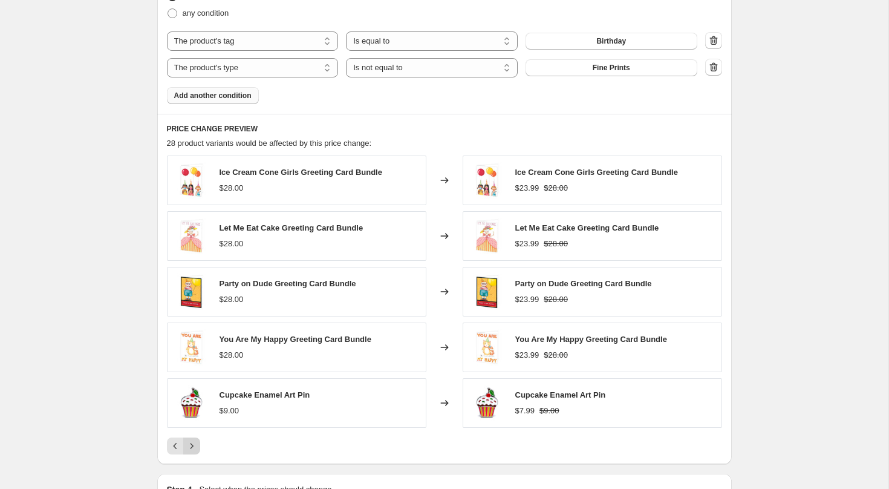
click at [193, 449] on icon "Next" at bounding box center [192, 446] width 12 height 12
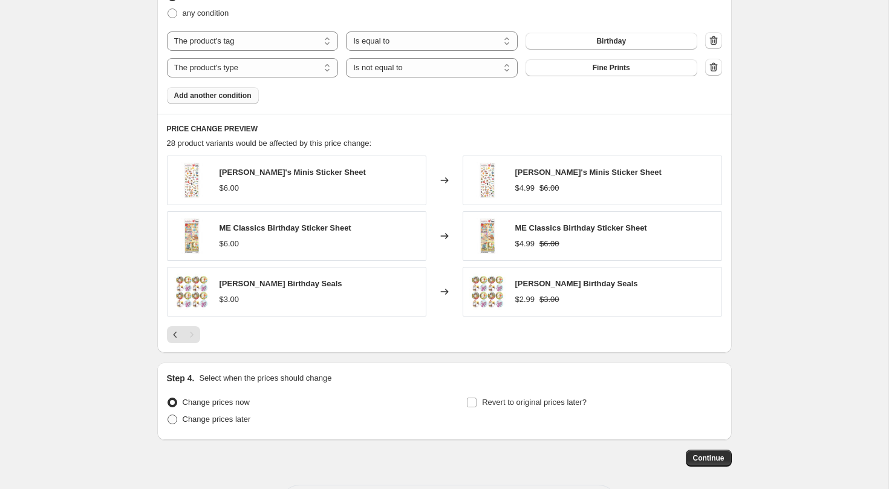
click at [195, 420] on span "Change prices later" at bounding box center [217, 418] width 68 height 9
click at [168, 415] on input "Change prices later" at bounding box center [168, 414] width 1 height 1
radio input "true"
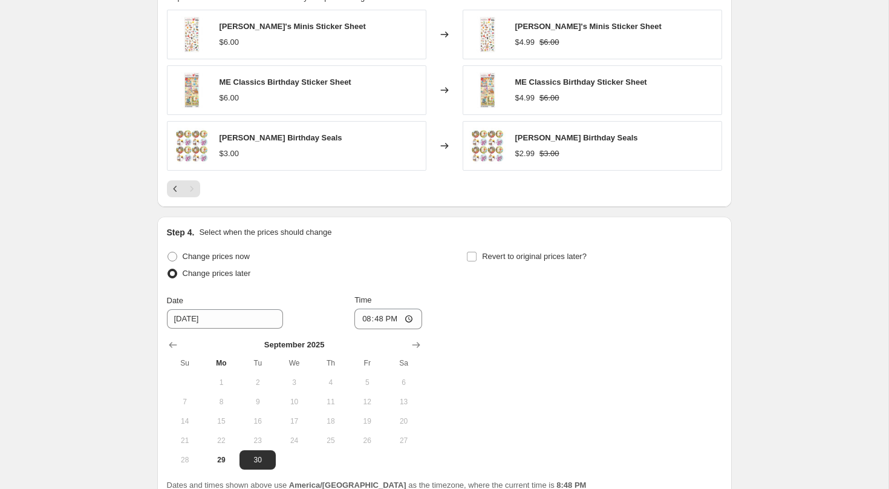
scroll to position [878, 0]
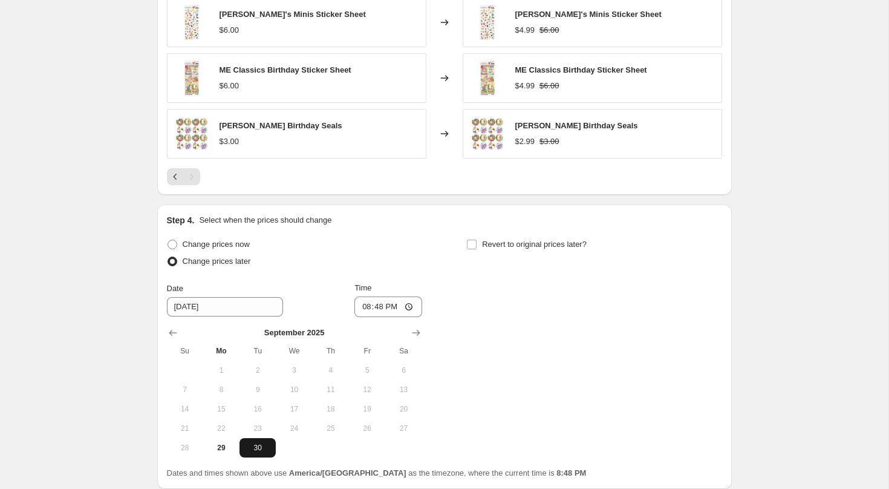
click at [262, 445] on span "30" at bounding box center [257, 448] width 27 height 10
click at [360, 308] on input "20:48" at bounding box center [388, 306] width 68 height 21
type input "00:00"
click at [518, 243] on span "Revert to original prices later?" at bounding box center [534, 243] width 105 height 9
click at [477, 243] on input "Revert to original prices later?" at bounding box center [472, 244] width 10 height 10
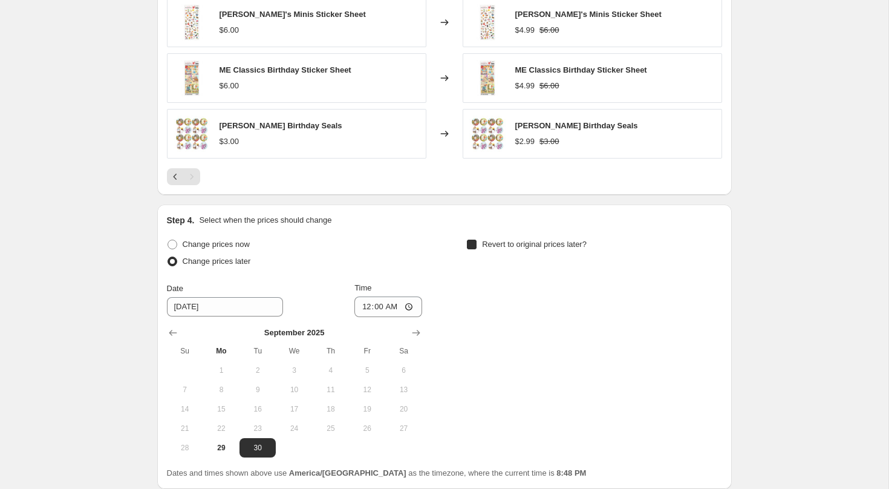
checkbox input "true"
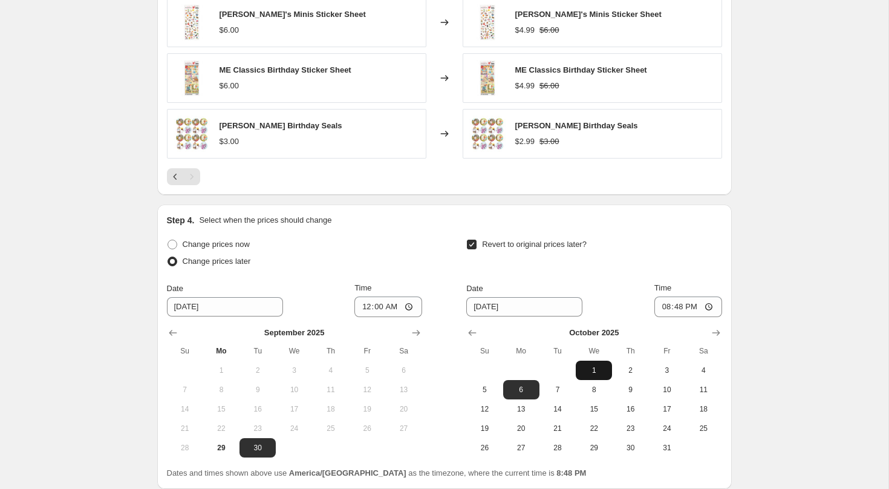
click at [588, 373] on span "1" at bounding box center [594, 370] width 27 height 10
type input "[DATE]"
click at [657, 303] on input "20:48" at bounding box center [688, 306] width 68 height 21
type input "00:00"
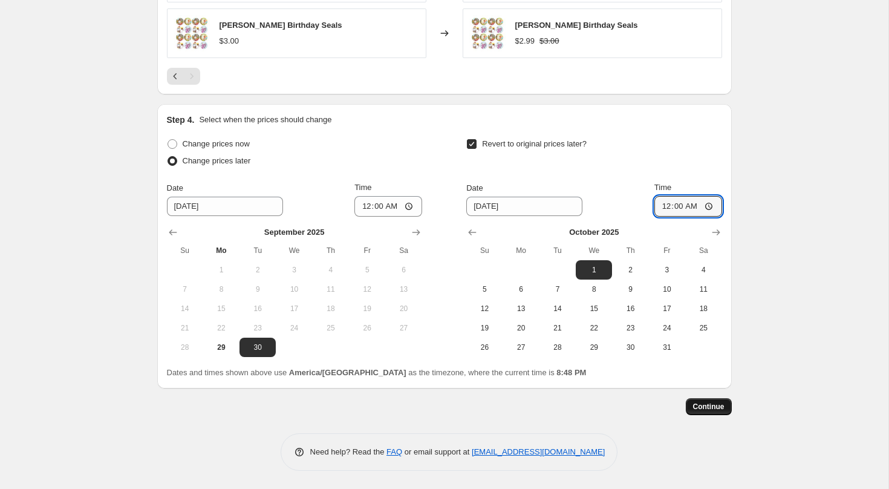
click at [714, 404] on span "Continue" at bounding box center [708, 407] width 31 height 10
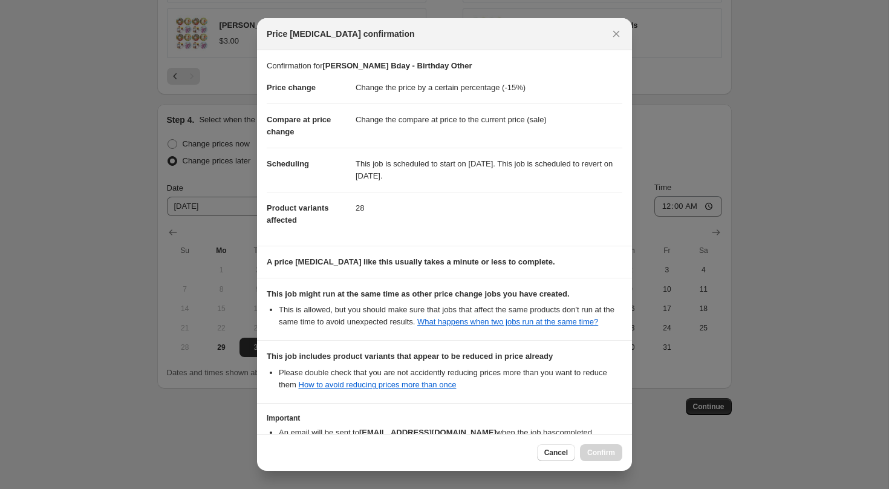
scroll to position [105, 0]
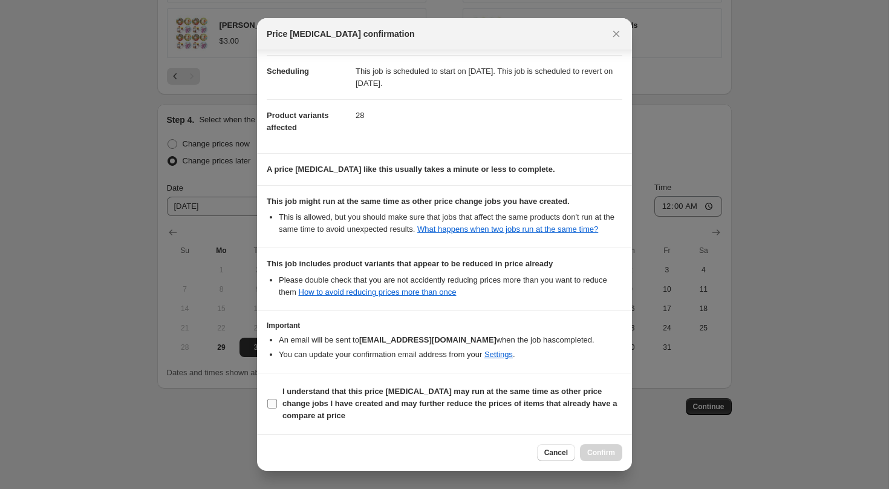
click at [469, 390] on b "I understand that this price [MEDICAL_DATA] may run at the same time as other p…" at bounding box center [449, 402] width 334 height 33
click at [277, 399] on input "I understand that this price [MEDICAL_DATA] may run at the same time as other p…" at bounding box center [272, 404] width 10 height 10
checkbox input "true"
click at [610, 459] on button "Confirm" at bounding box center [601, 452] width 42 height 17
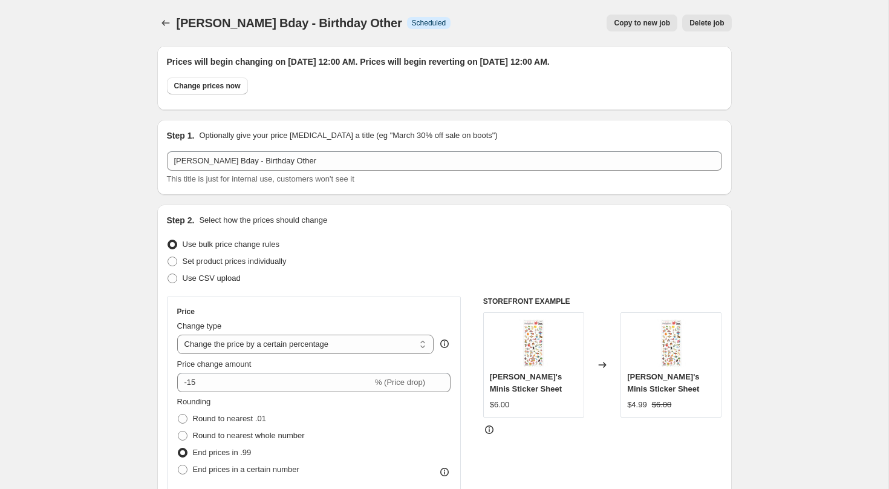
scroll to position [979, 0]
